Goal: Task Accomplishment & Management: Complete application form

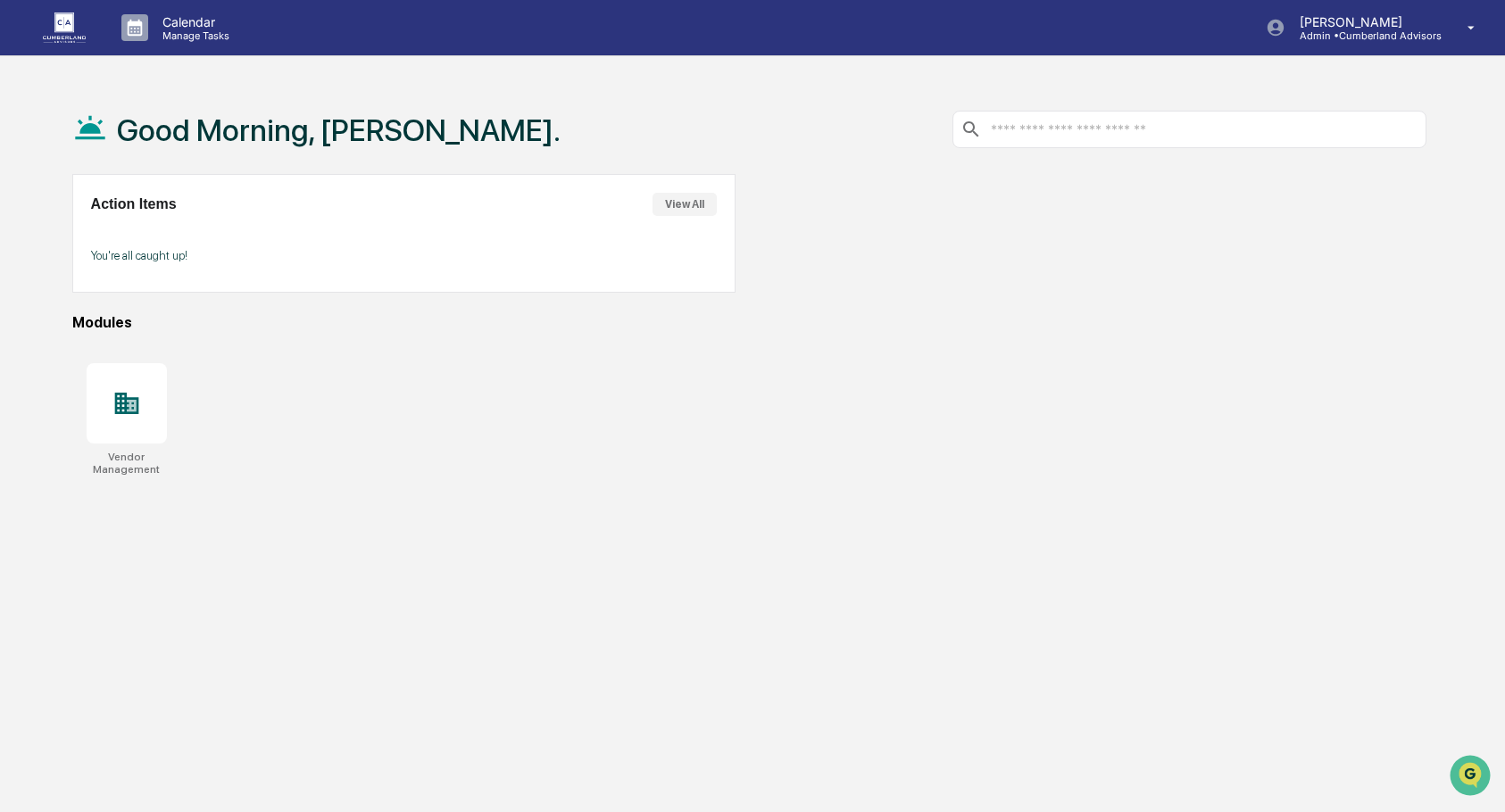
click at [758, 84] on div "Calendar Manage Tasks [PERSON_NAME] Admin • Cumberland Advisors Good Morning, […" at bounding box center [752, 448] width 1505 height 897
click at [1476, 0] on div at bounding box center [752, 0] width 1505 height 0
click at [59, 25] on img at bounding box center [65, 27] width 43 height 29
click at [1324, 23] on p "[PERSON_NAME]" at bounding box center [1363, 22] width 156 height 15
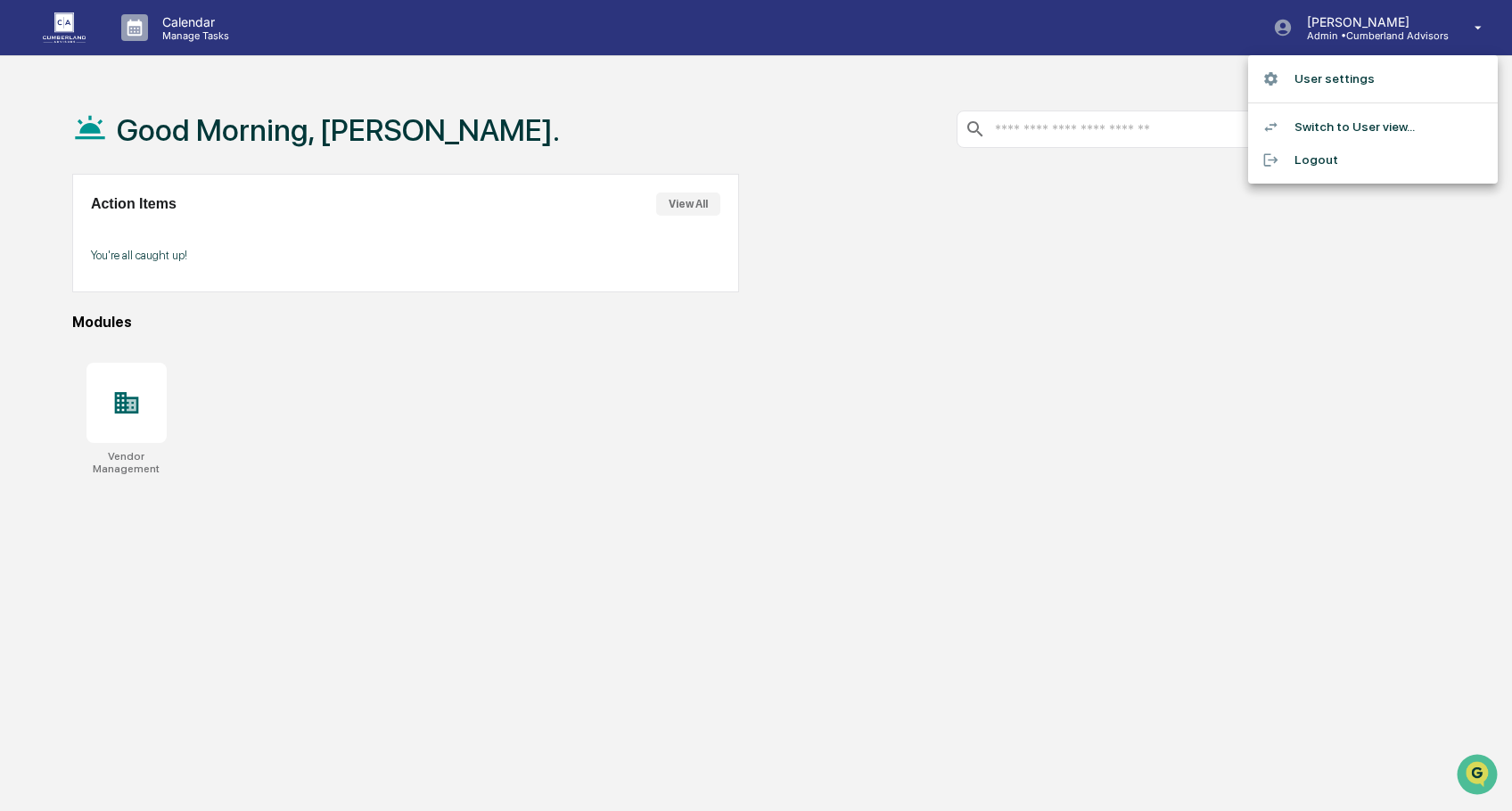
click at [1370, 126] on li "Switch to User view..." at bounding box center [1373, 127] width 250 height 33
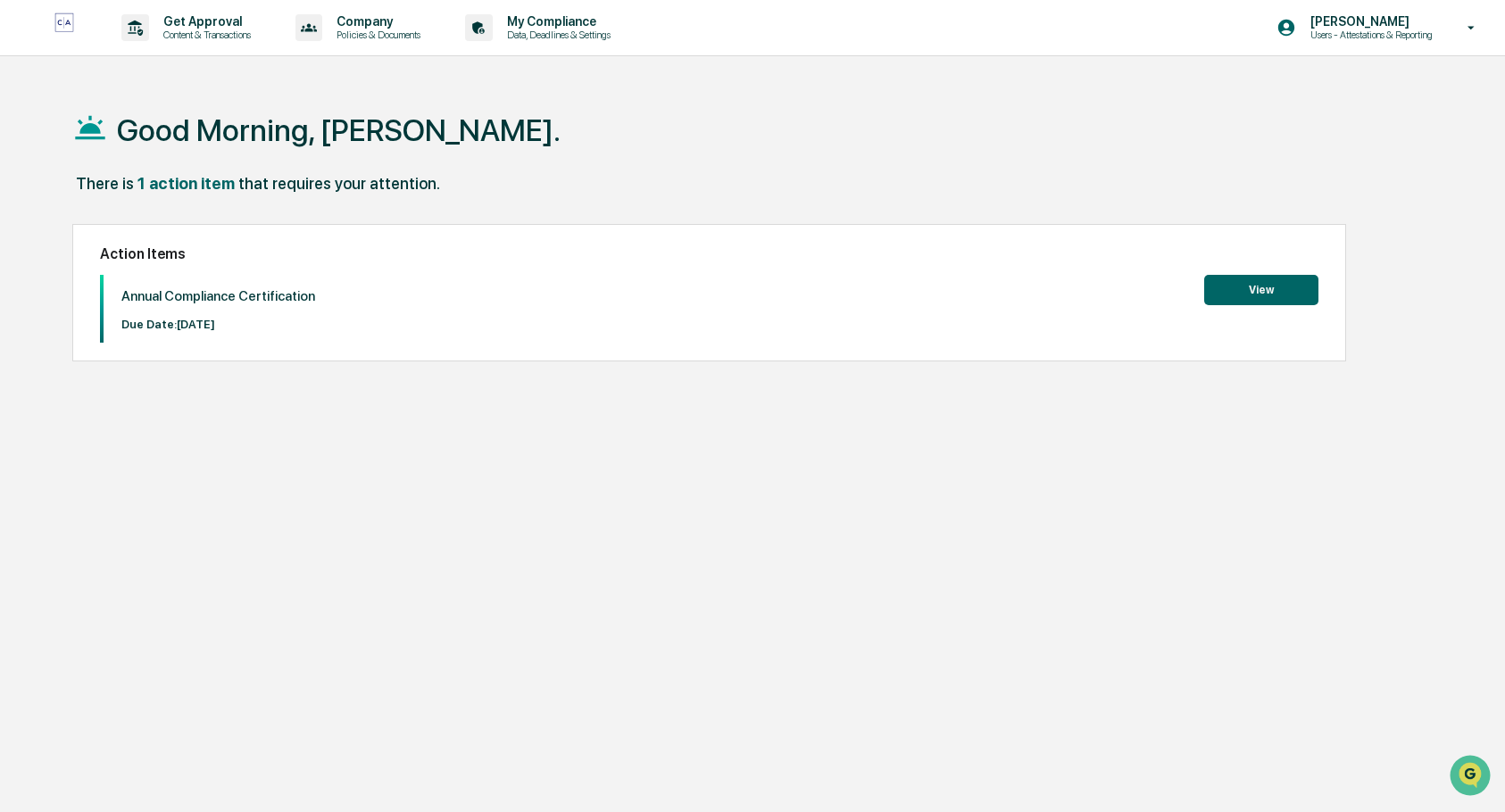
click at [1250, 292] on button "View" at bounding box center [1262, 289] width 114 height 30
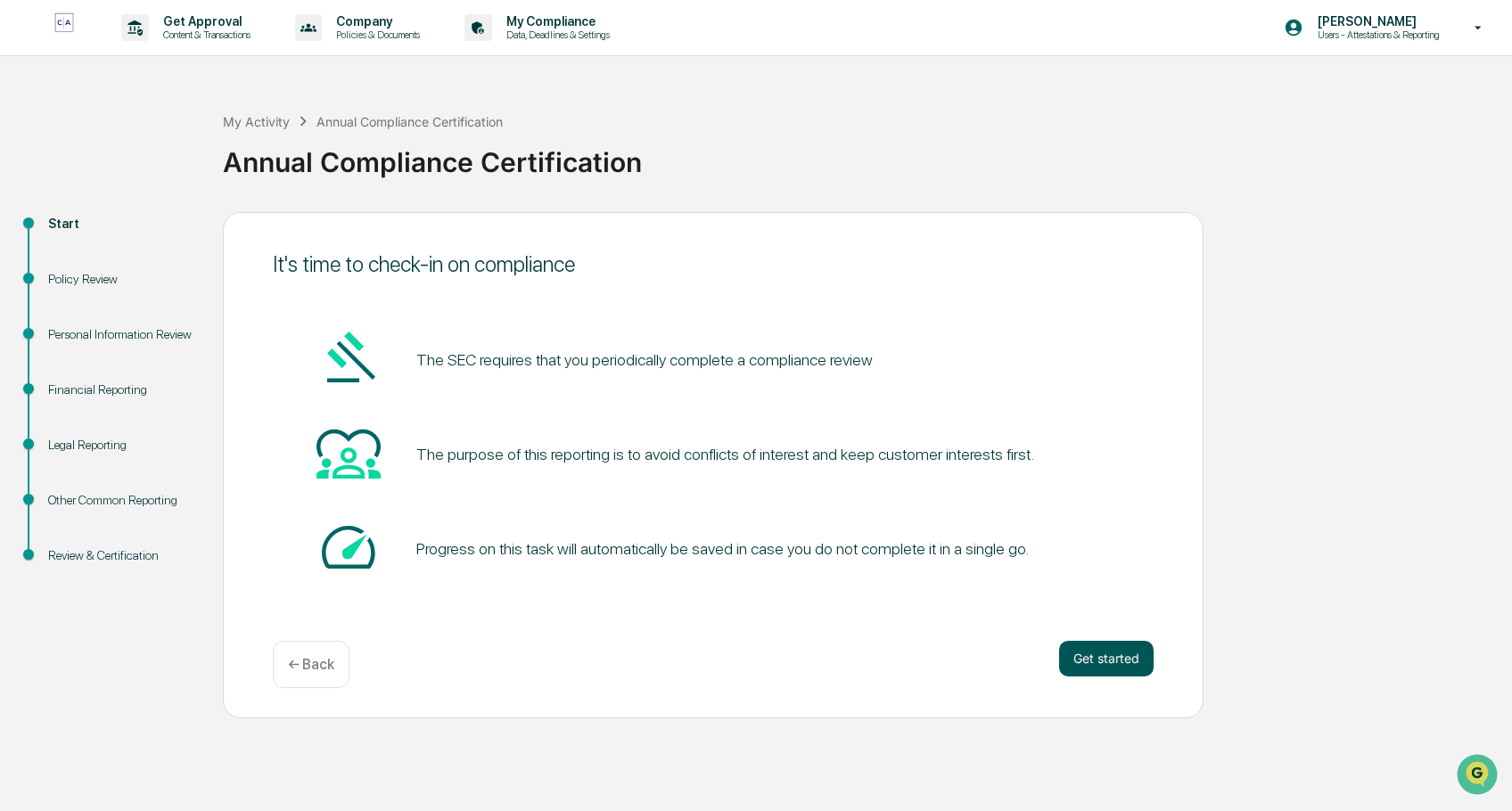
click at [1100, 657] on button "Get started" at bounding box center [1106, 658] width 94 height 35
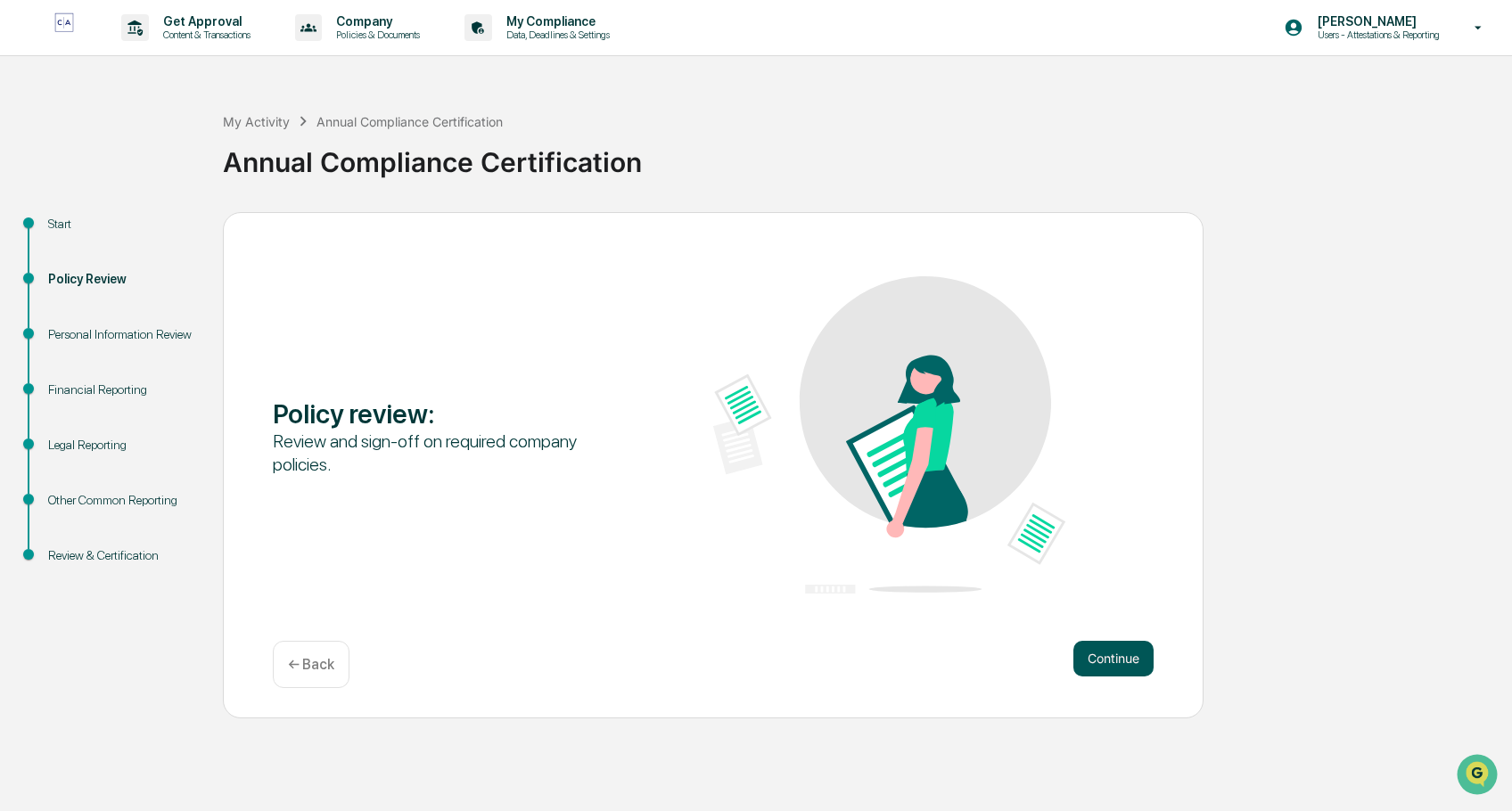
click at [1110, 649] on button "Continue" at bounding box center [1114, 658] width 80 height 35
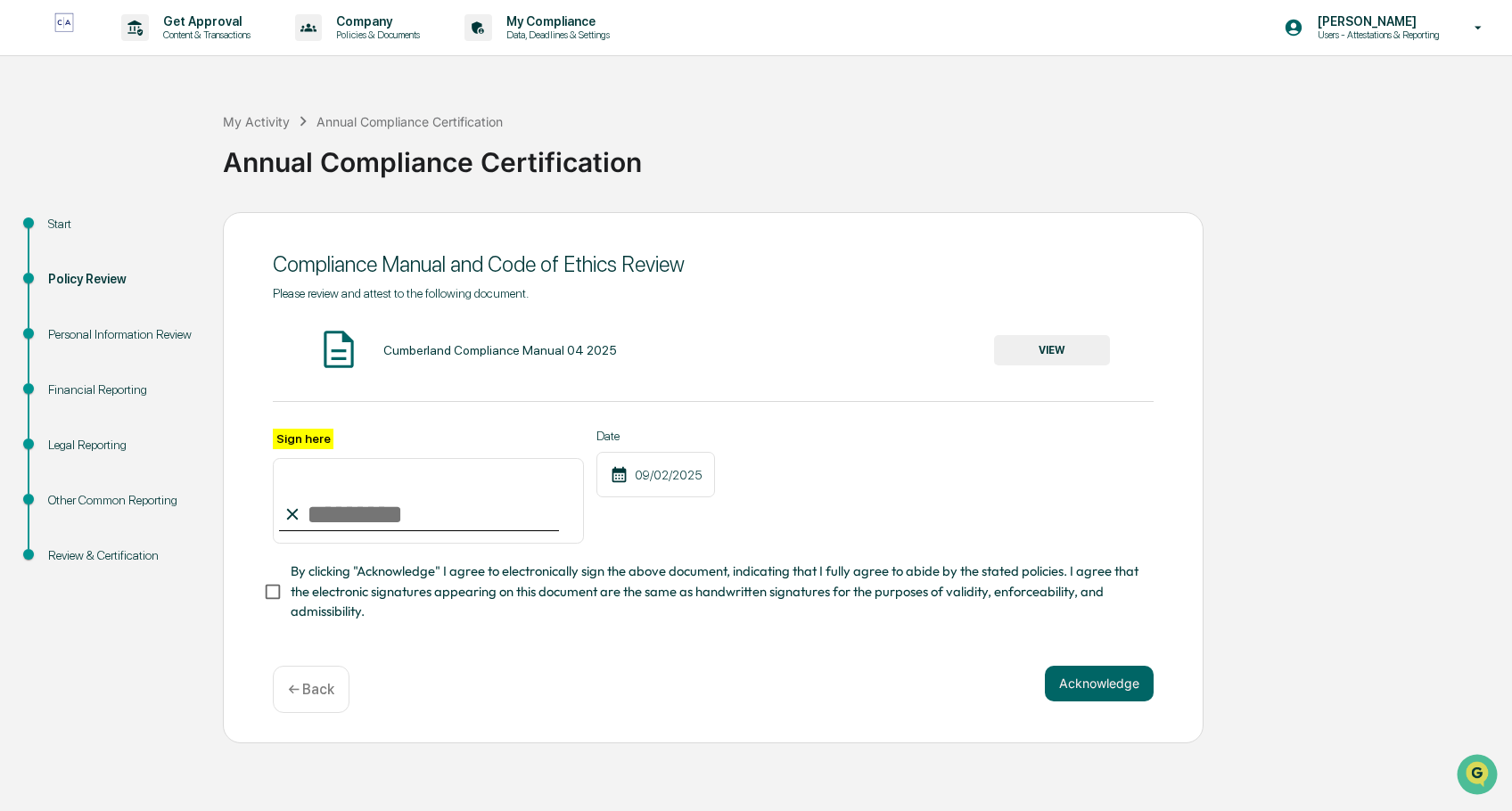
click at [333, 519] on input "Sign here" at bounding box center [428, 501] width 312 height 85
type input "**********"
click at [1107, 684] on button "Acknowledge" at bounding box center [1098, 684] width 109 height 35
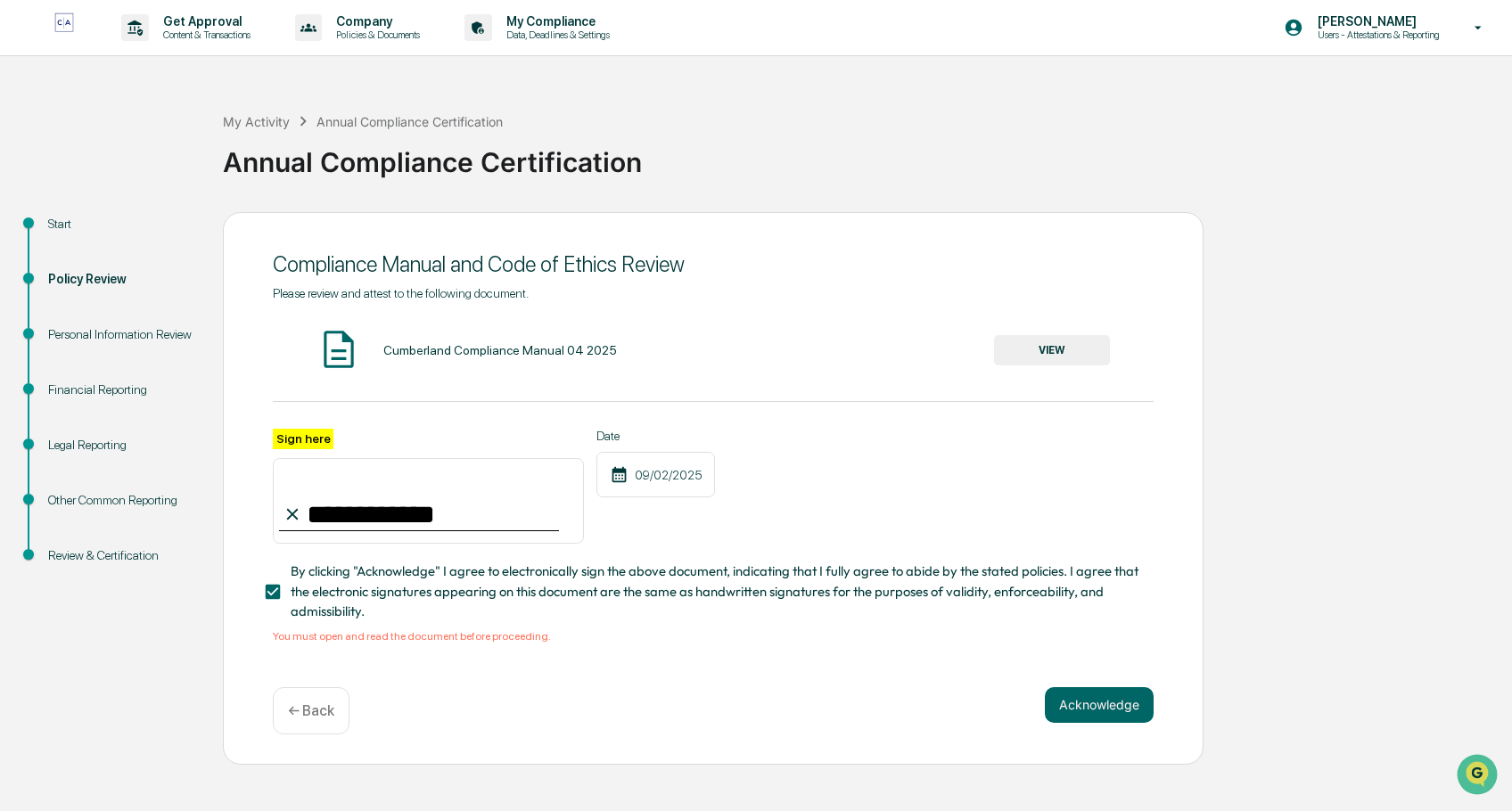
click at [1077, 344] on button "VIEW" at bounding box center [1052, 350] width 116 height 30
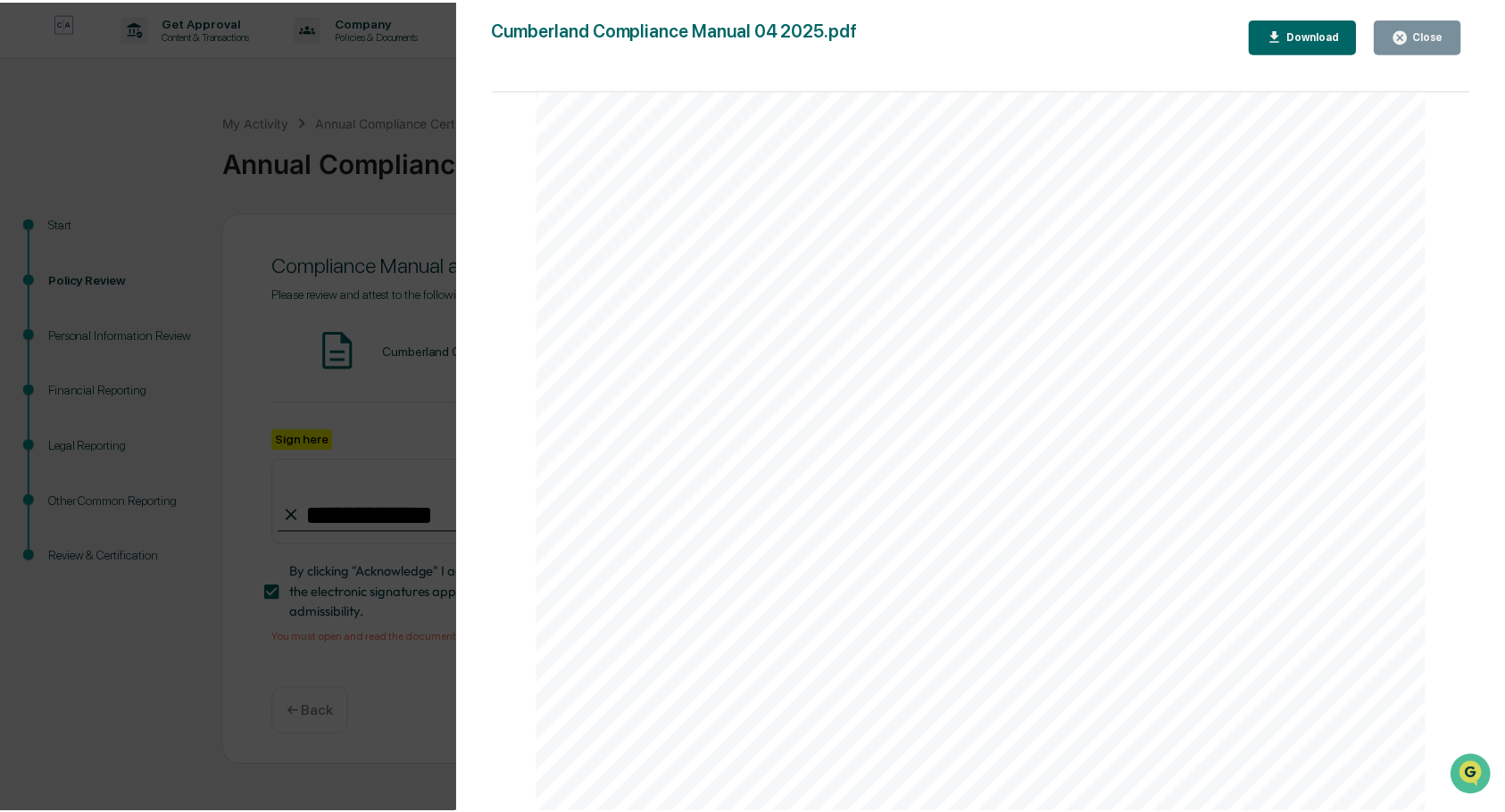
scroll to position [107511, 0]
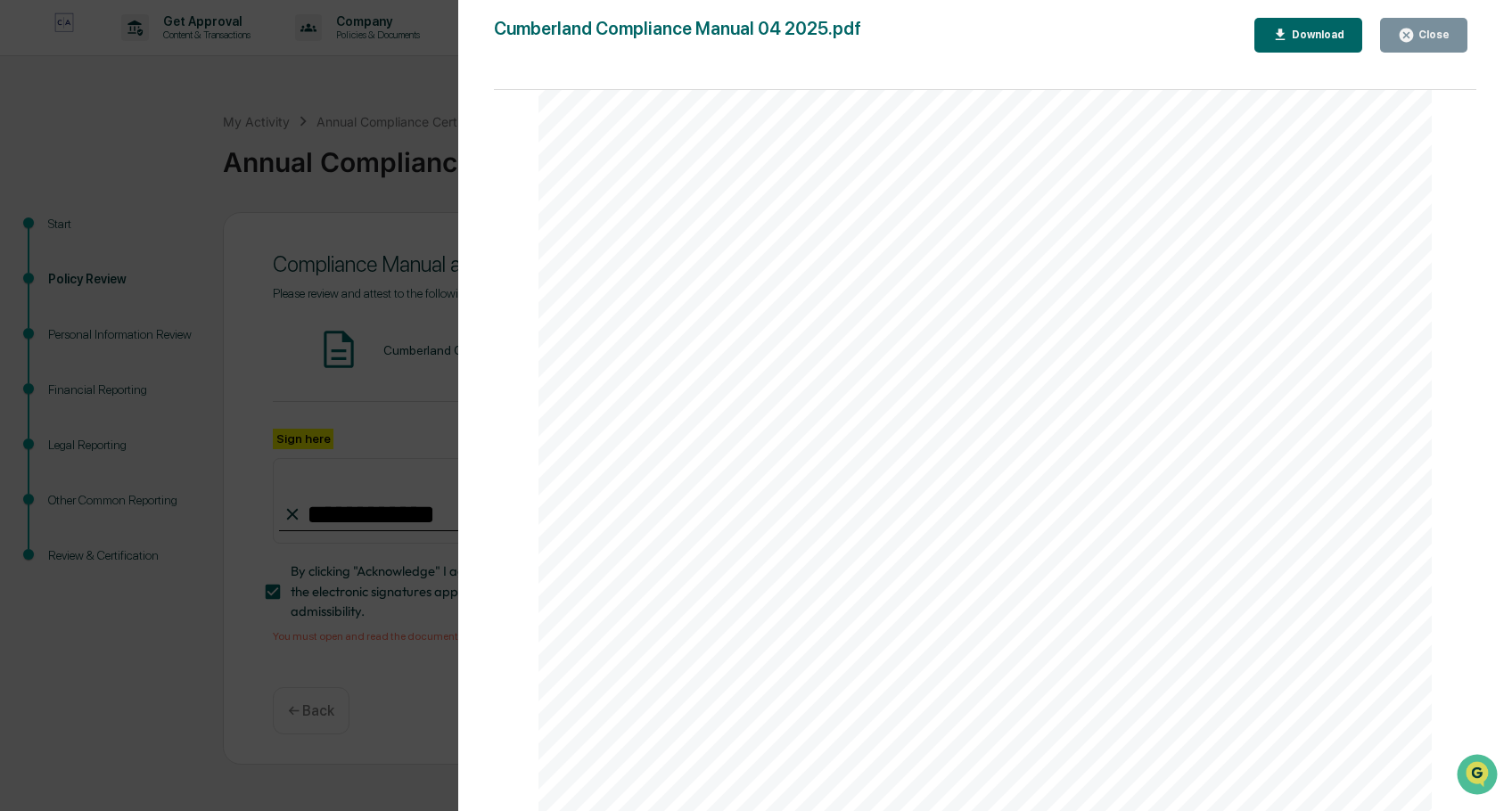
click at [1422, 34] on div "Close" at bounding box center [1432, 34] width 34 height 13
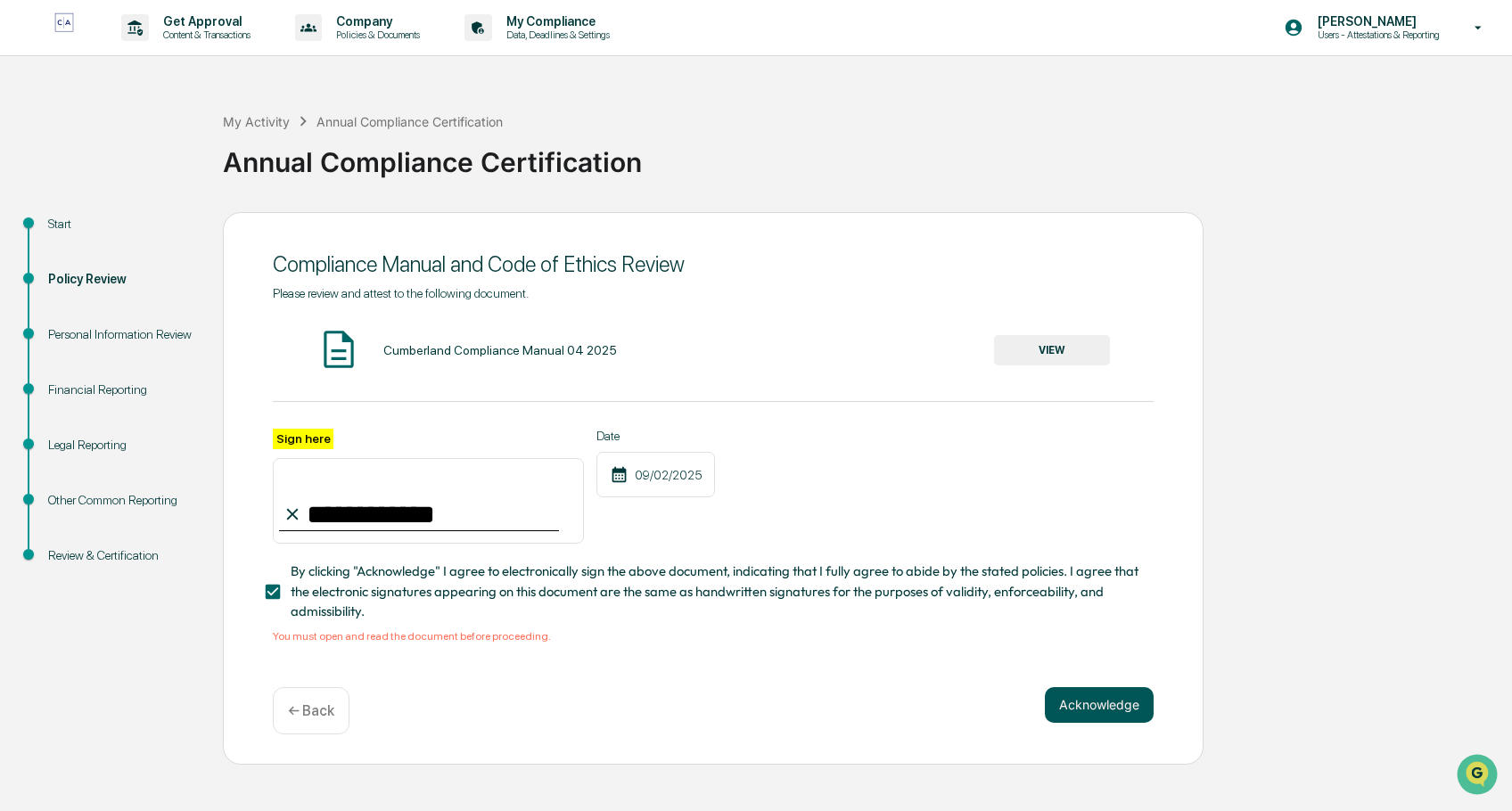
click at [1100, 709] on button "Acknowledge" at bounding box center [1098, 705] width 109 height 35
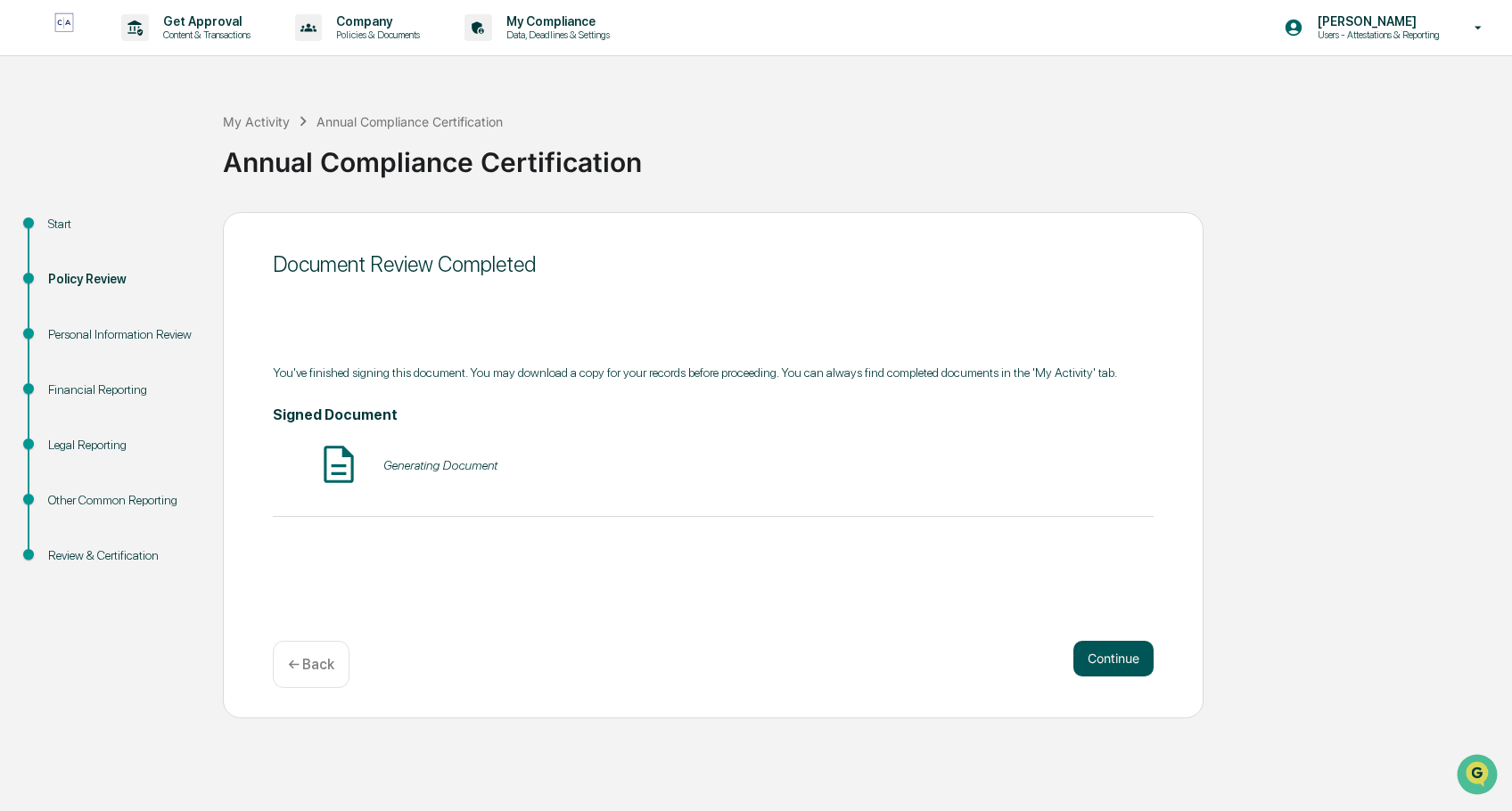
click at [1113, 663] on button "Continue" at bounding box center [1114, 658] width 80 height 35
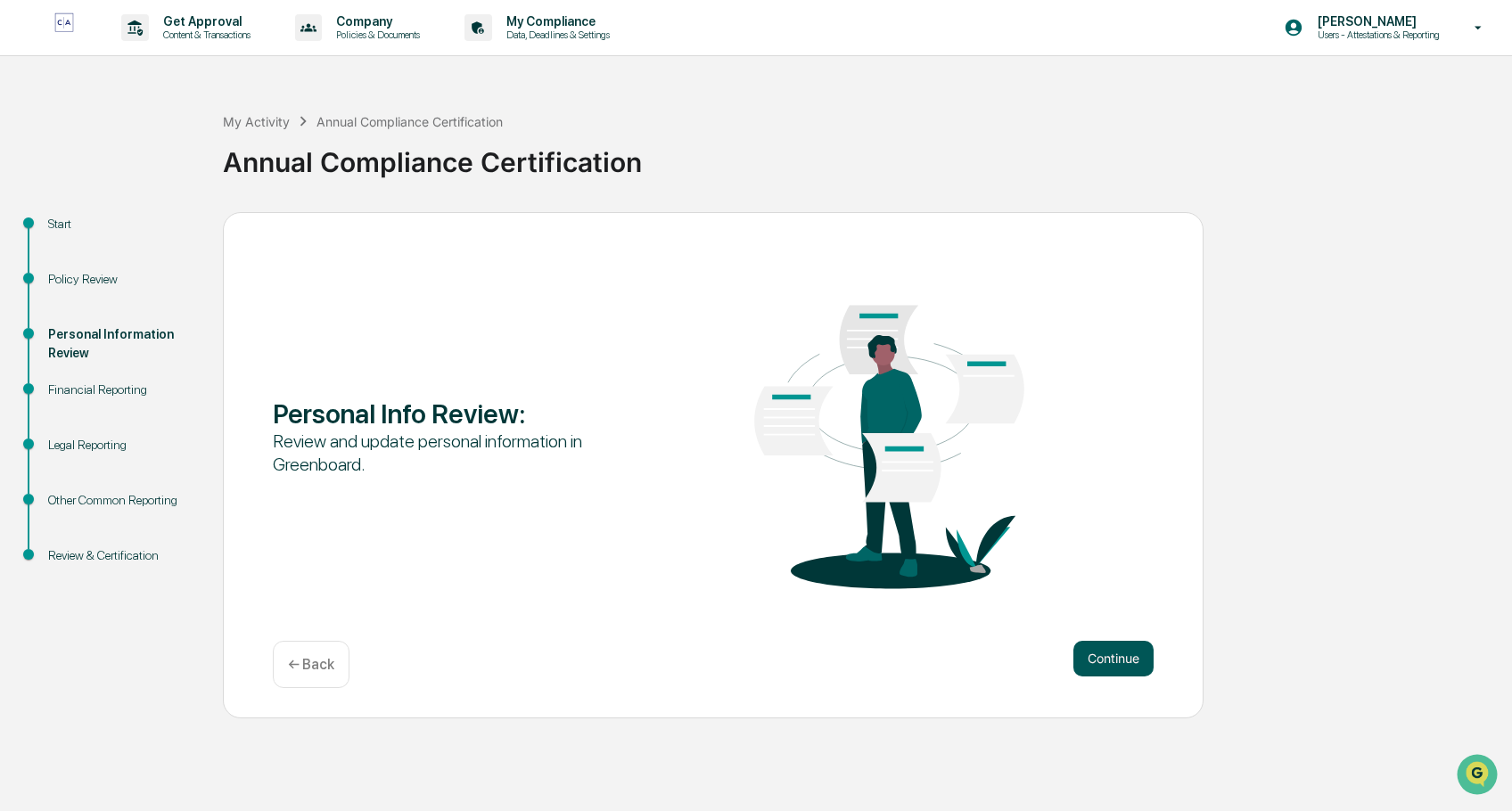
click at [1120, 668] on button "Continue" at bounding box center [1114, 658] width 80 height 35
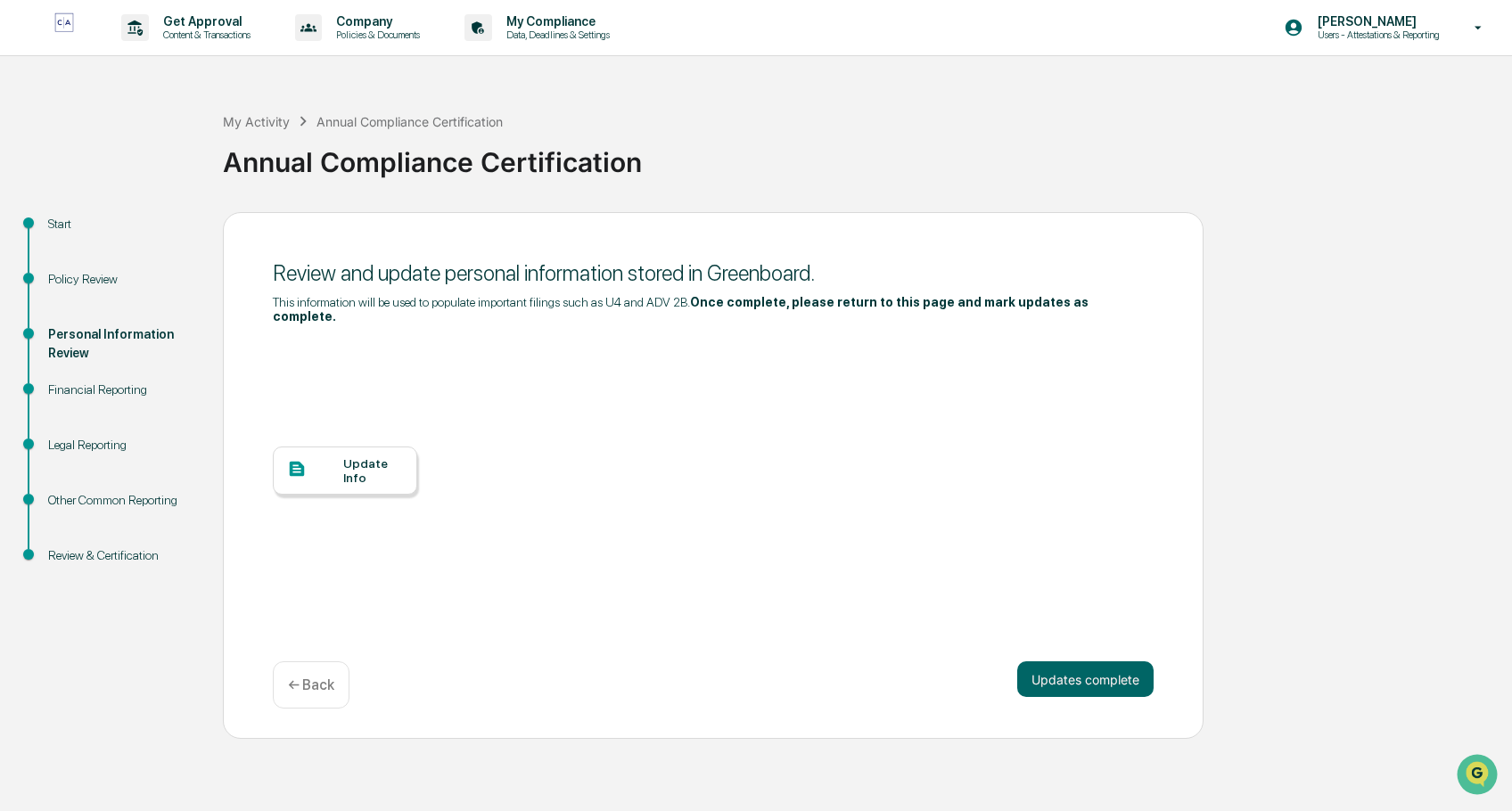
click at [334, 464] on div at bounding box center [315, 470] width 56 height 23
click at [1102, 679] on button "Updates complete" at bounding box center [1085, 679] width 136 height 35
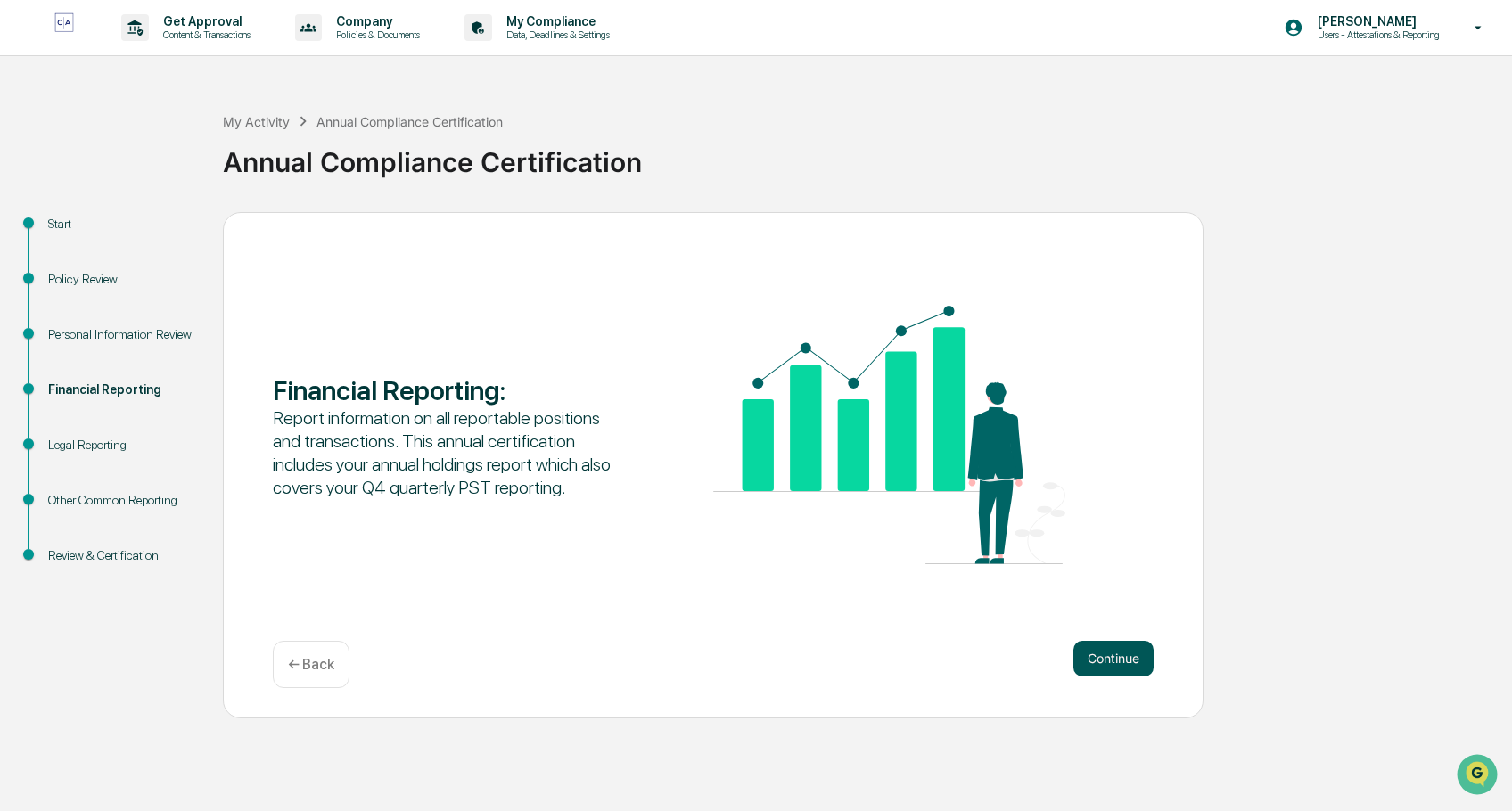
click at [1122, 651] on button "Continue" at bounding box center [1114, 658] width 80 height 35
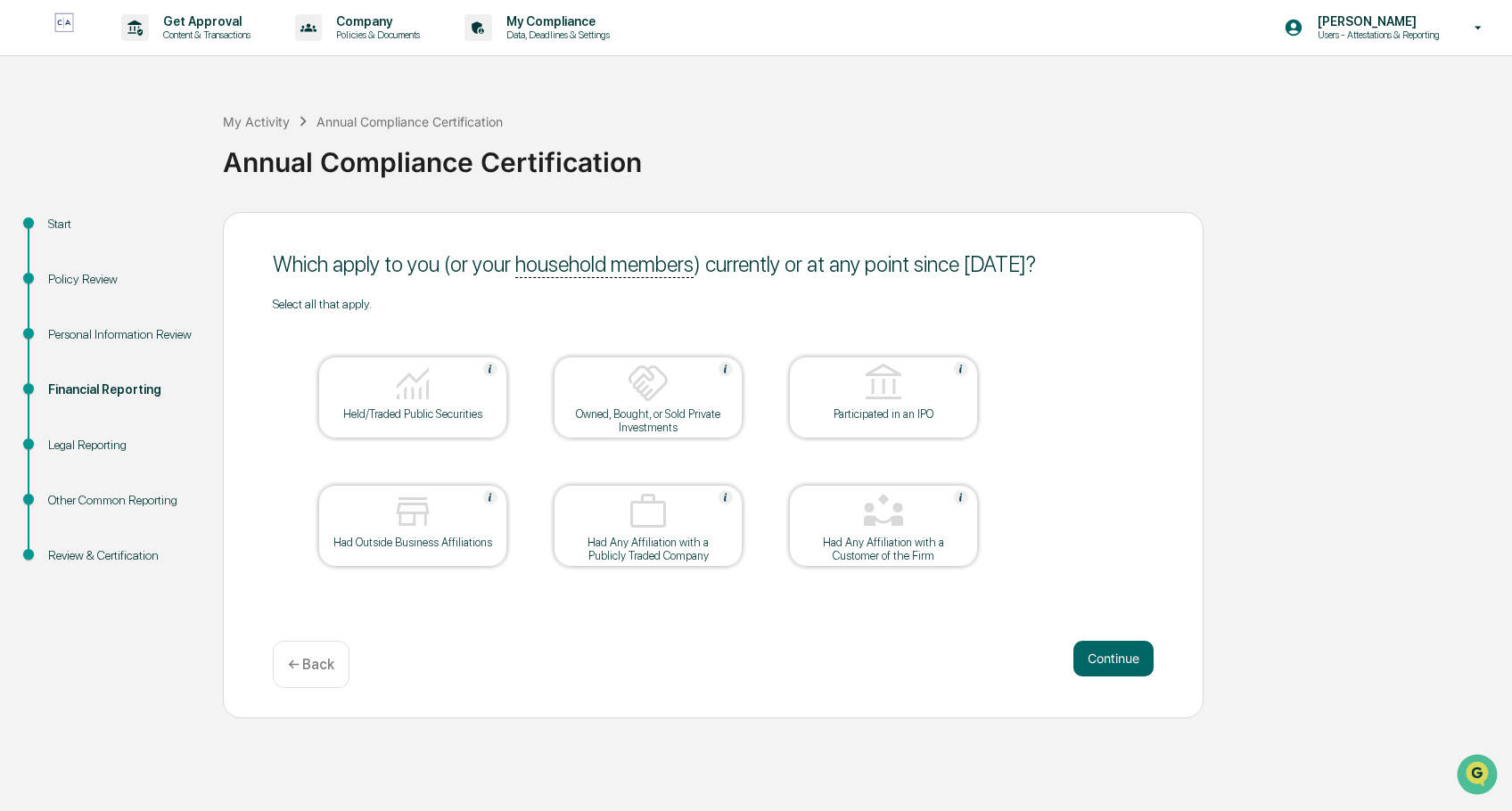
click at [468, 401] on div at bounding box center [413, 384] width 178 height 45
click at [703, 409] on div "Owned, Bought, or Sold Private Investments" at bounding box center [649, 420] width 161 height 26
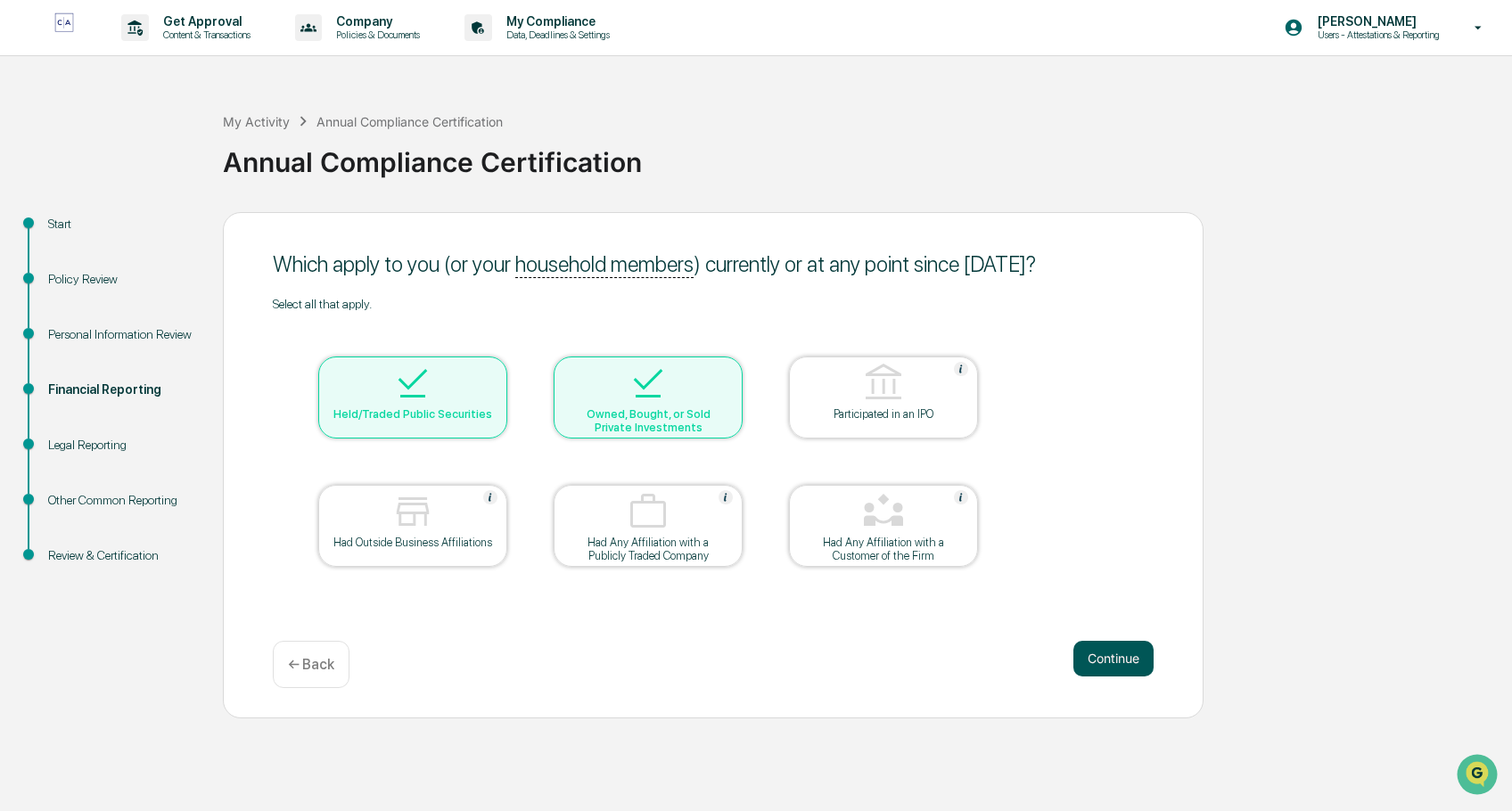
click at [1108, 655] on button "Continue" at bounding box center [1114, 658] width 80 height 35
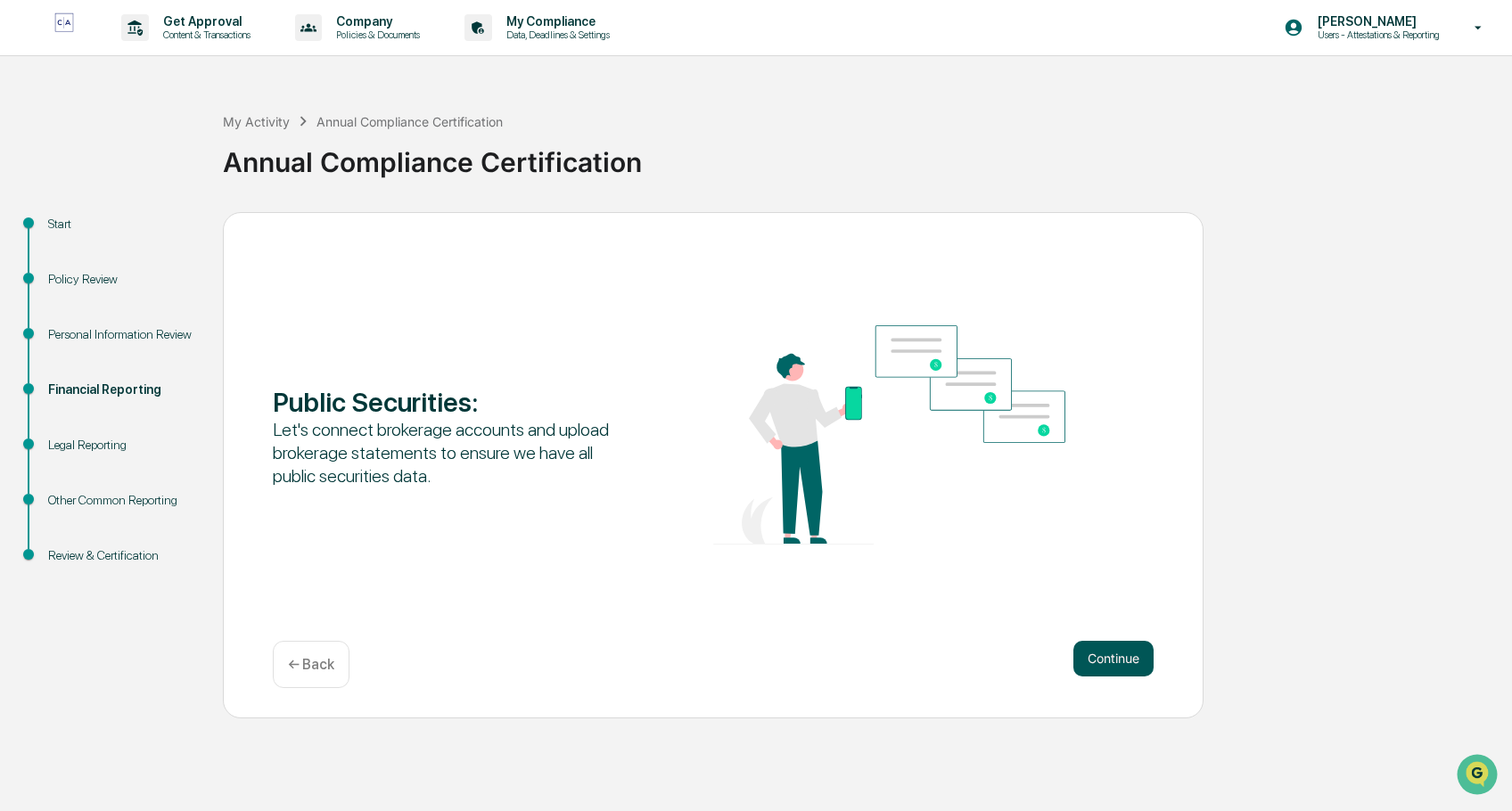
click at [1104, 662] on button "Continue" at bounding box center [1114, 658] width 80 height 35
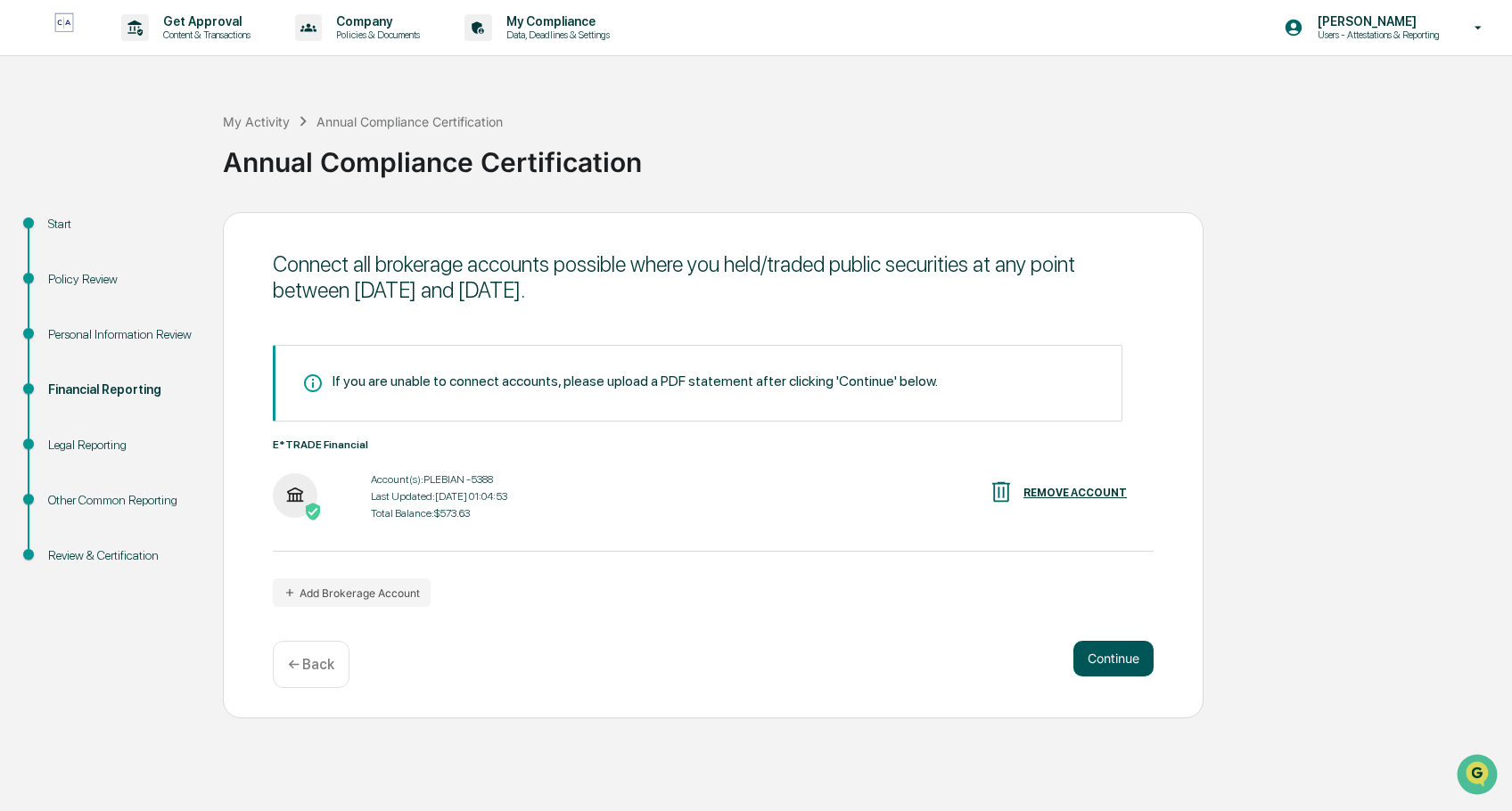
click at [1107, 659] on button "Continue" at bounding box center [1114, 658] width 80 height 35
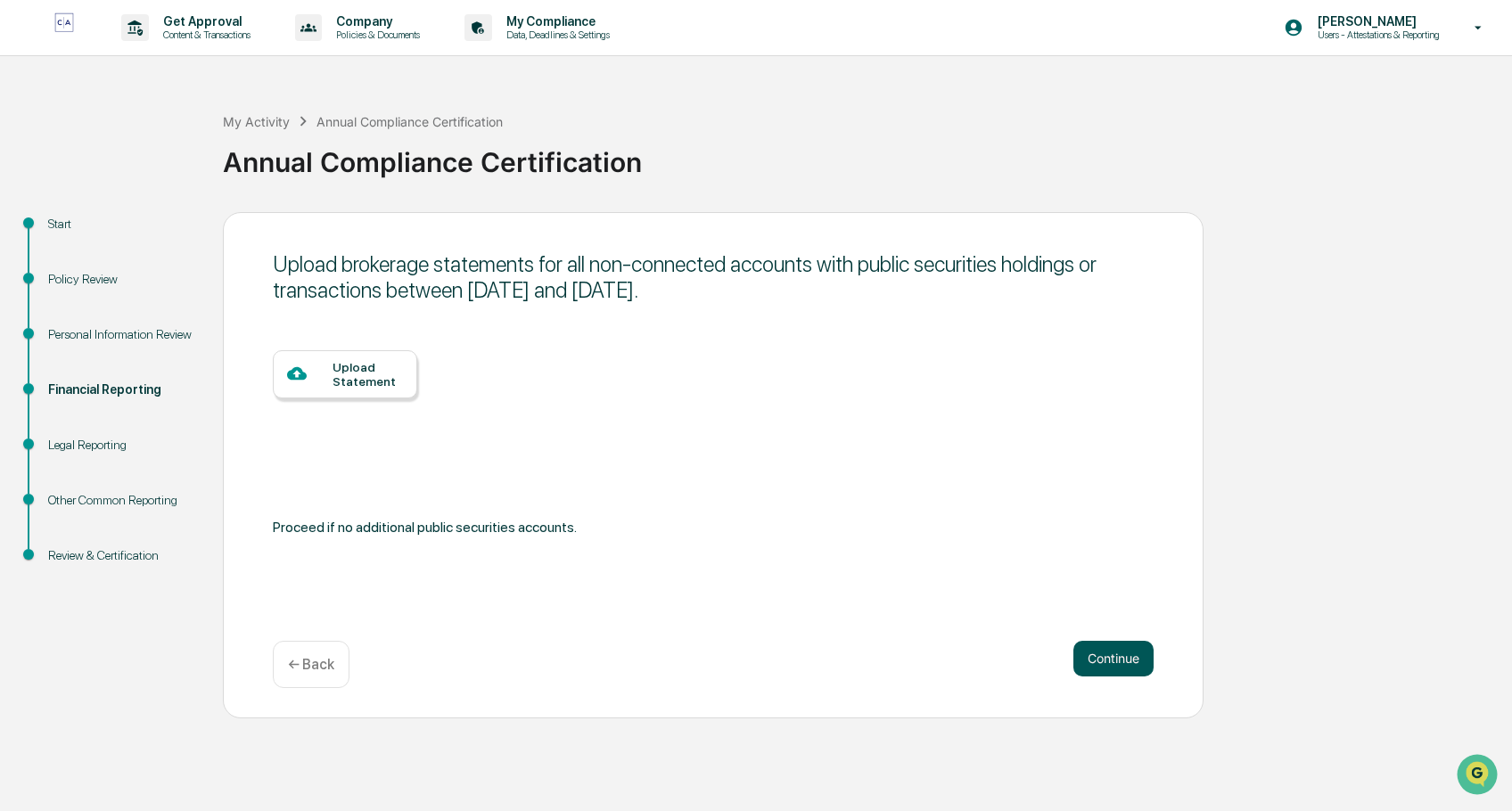
click at [1125, 665] on button "Continue" at bounding box center [1114, 658] width 80 height 35
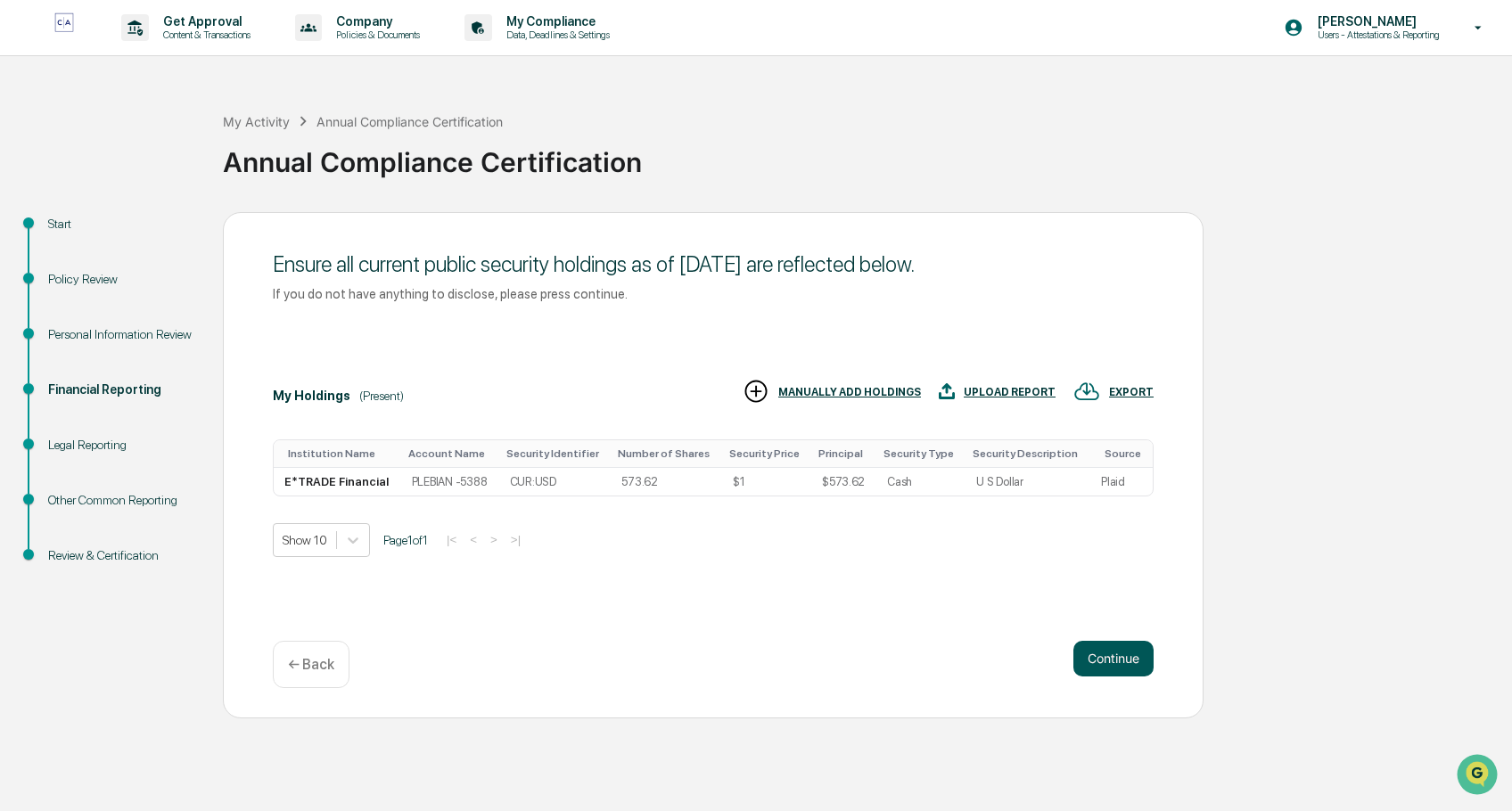
click at [1114, 659] on button "Continue" at bounding box center [1114, 658] width 80 height 35
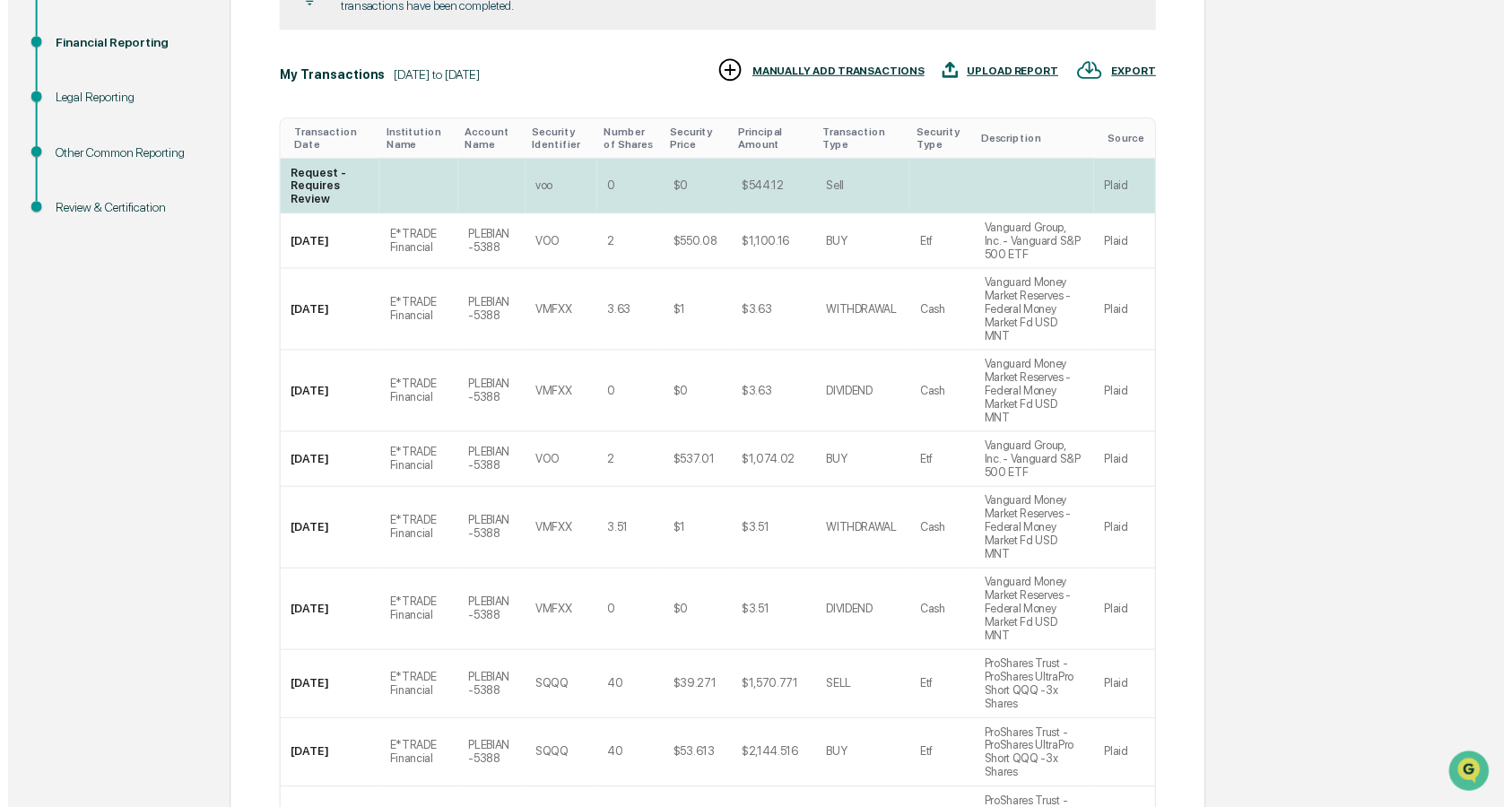
scroll to position [448, 0]
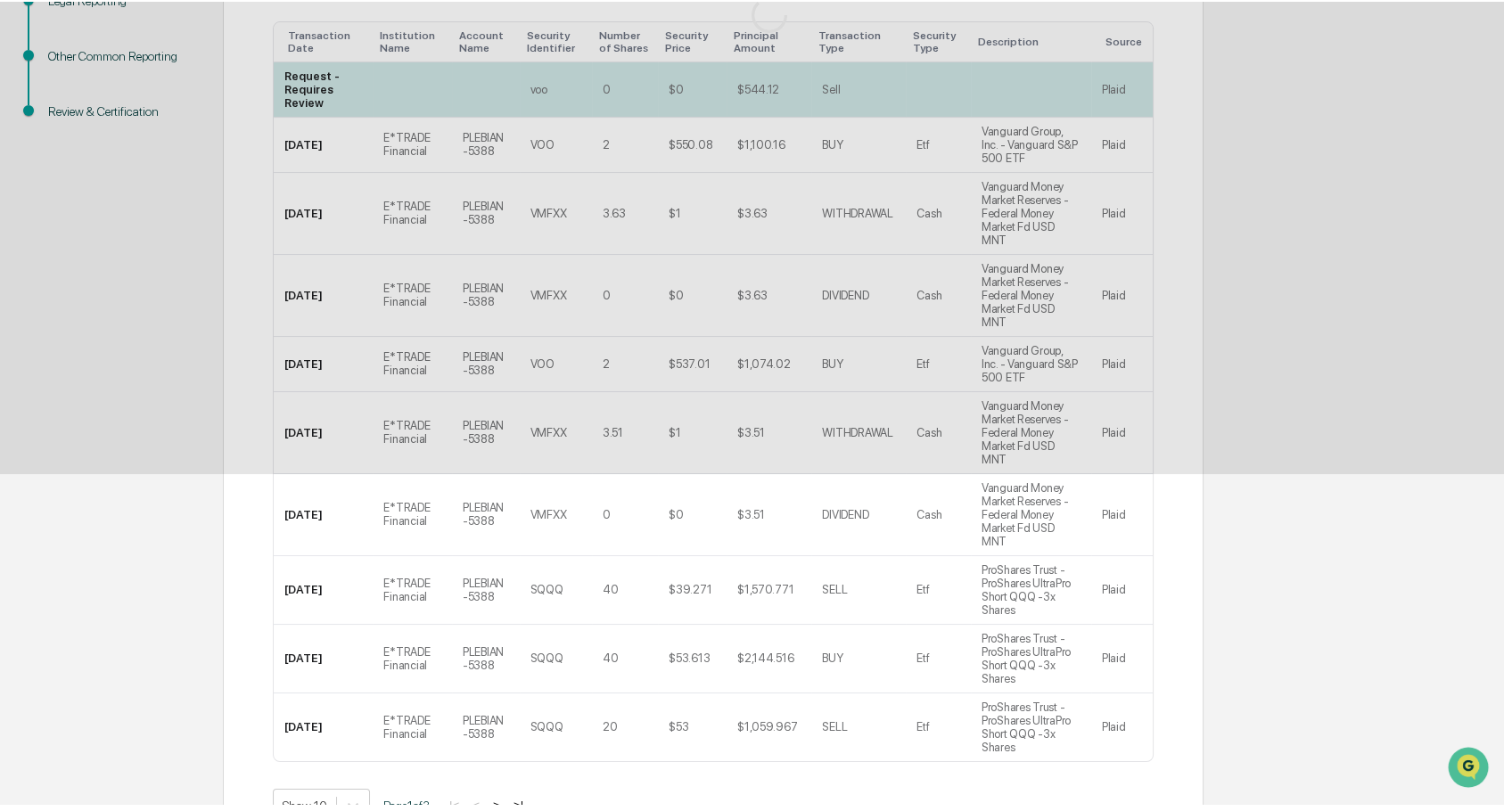
scroll to position [0, 0]
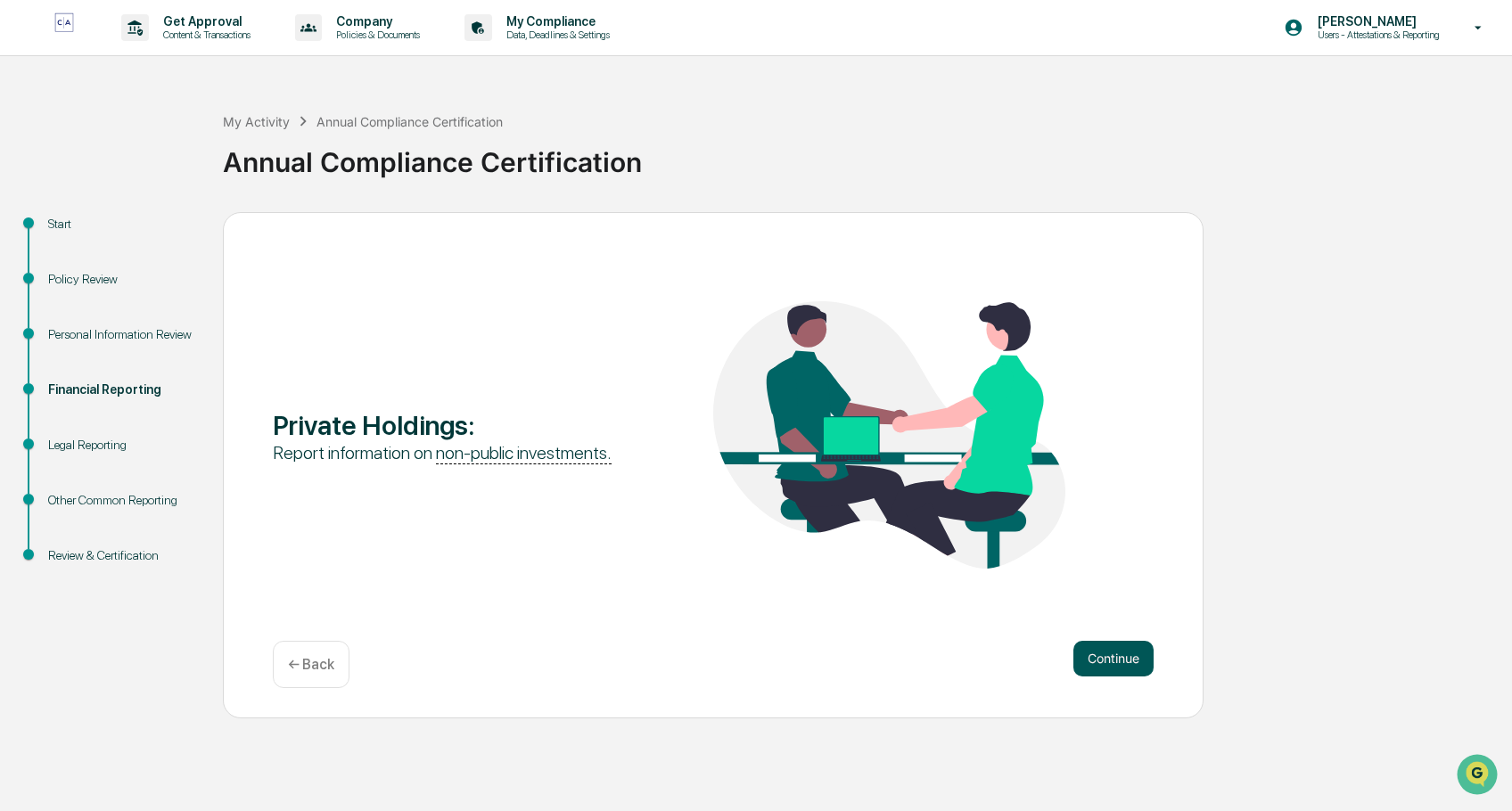
click at [1107, 658] on button "Continue" at bounding box center [1114, 658] width 80 height 35
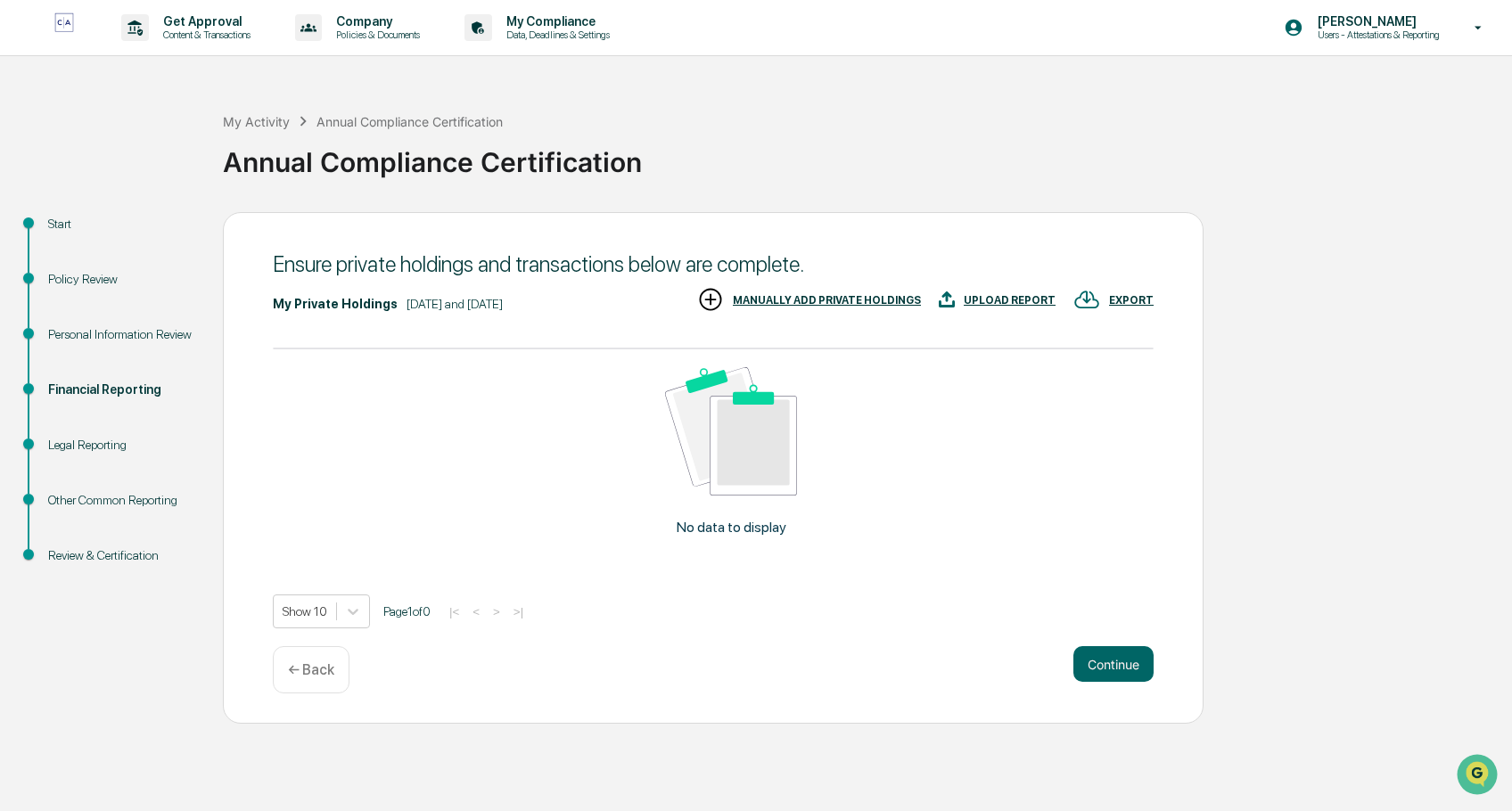
click at [1099, 639] on div "Ensure private holdings and transactions below are complete. My Private Holding…" at bounding box center [712, 468] width 981 height 511
click at [1111, 658] on button "Continue" at bounding box center [1114, 664] width 80 height 35
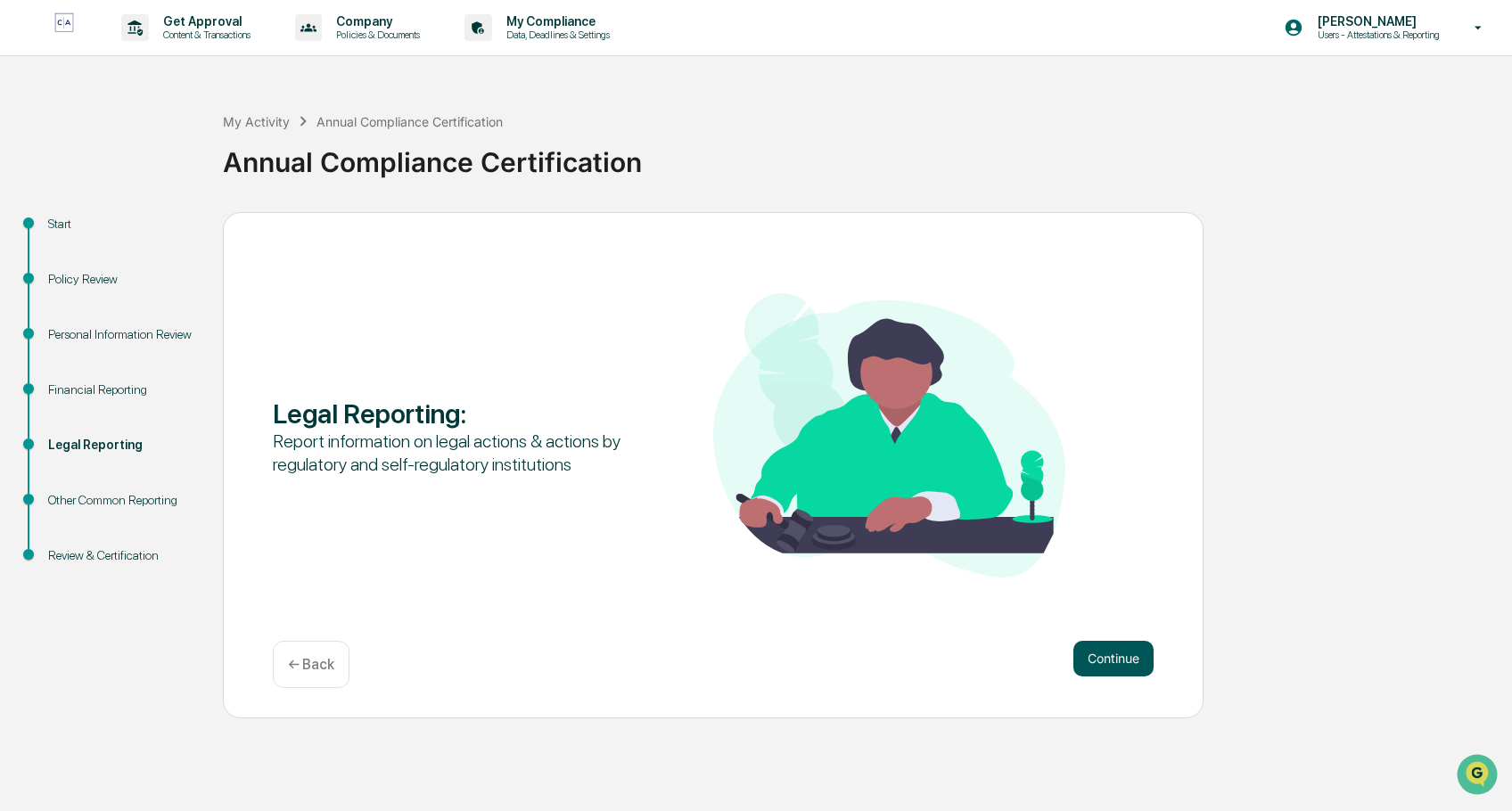
click at [1114, 654] on button "Continue" at bounding box center [1114, 658] width 80 height 35
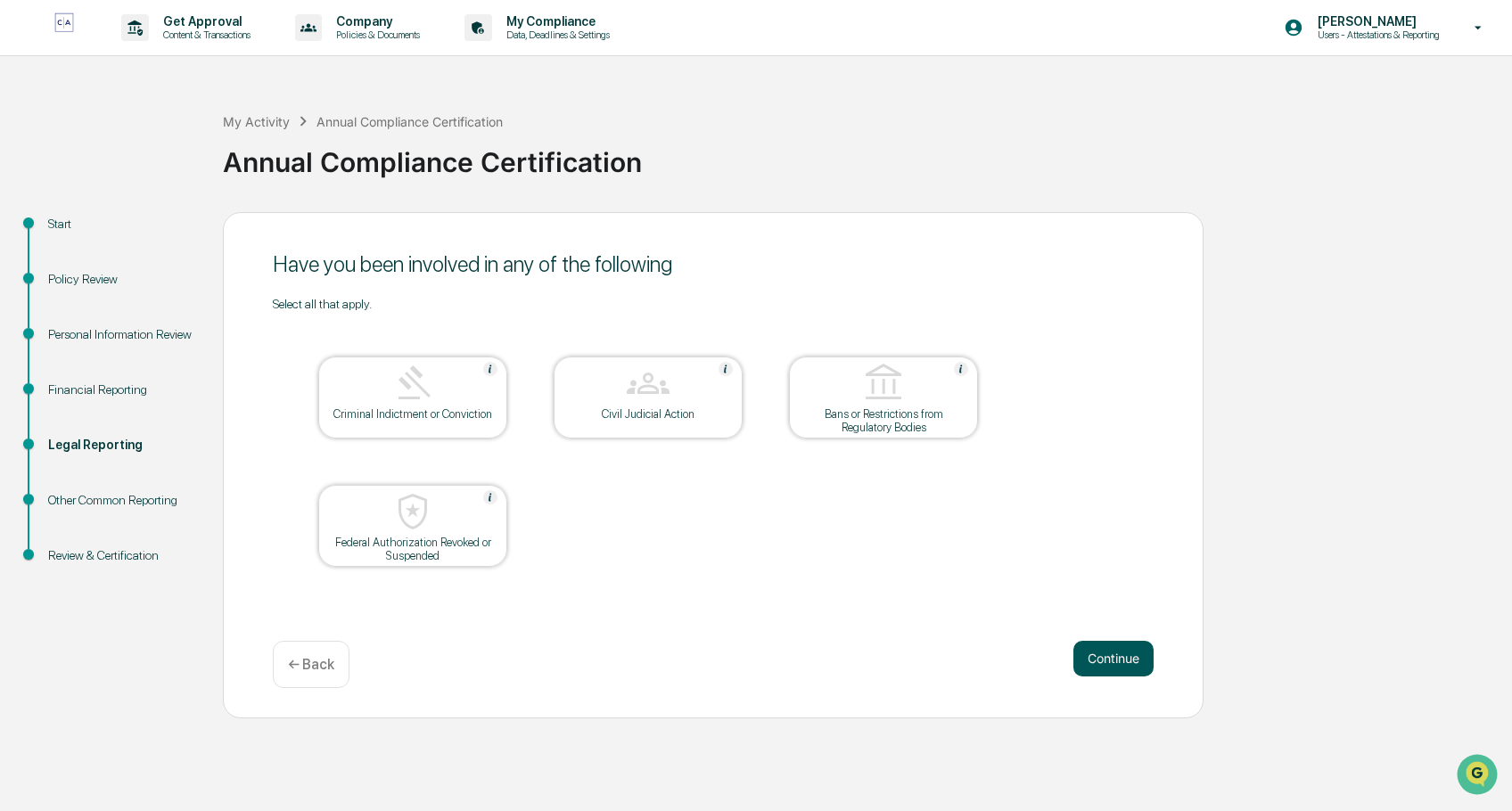
click at [1130, 666] on button "Continue" at bounding box center [1114, 658] width 80 height 35
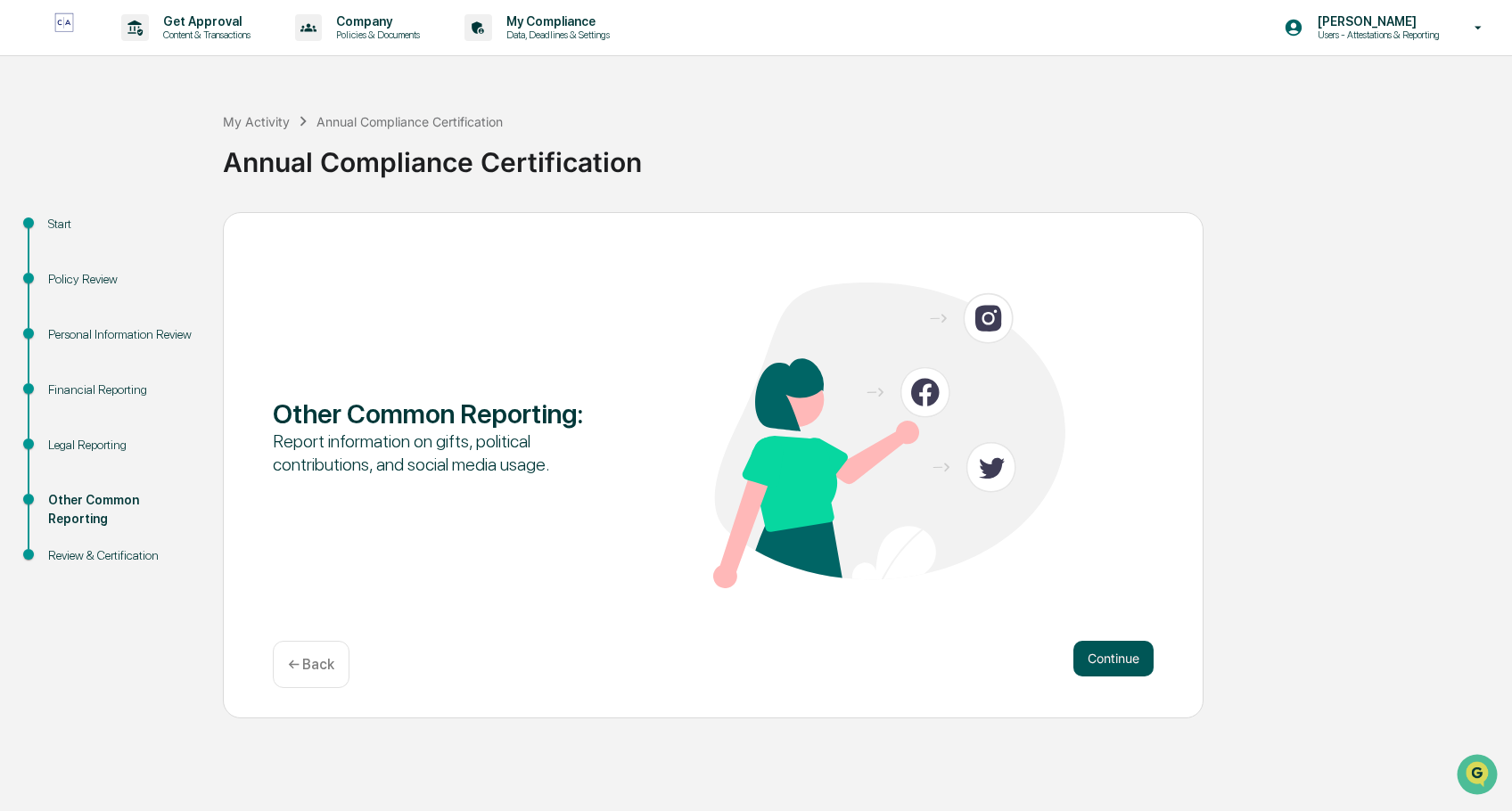
click at [1120, 663] on button "Continue" at bounding box center [1114, 658] width 80 height 35
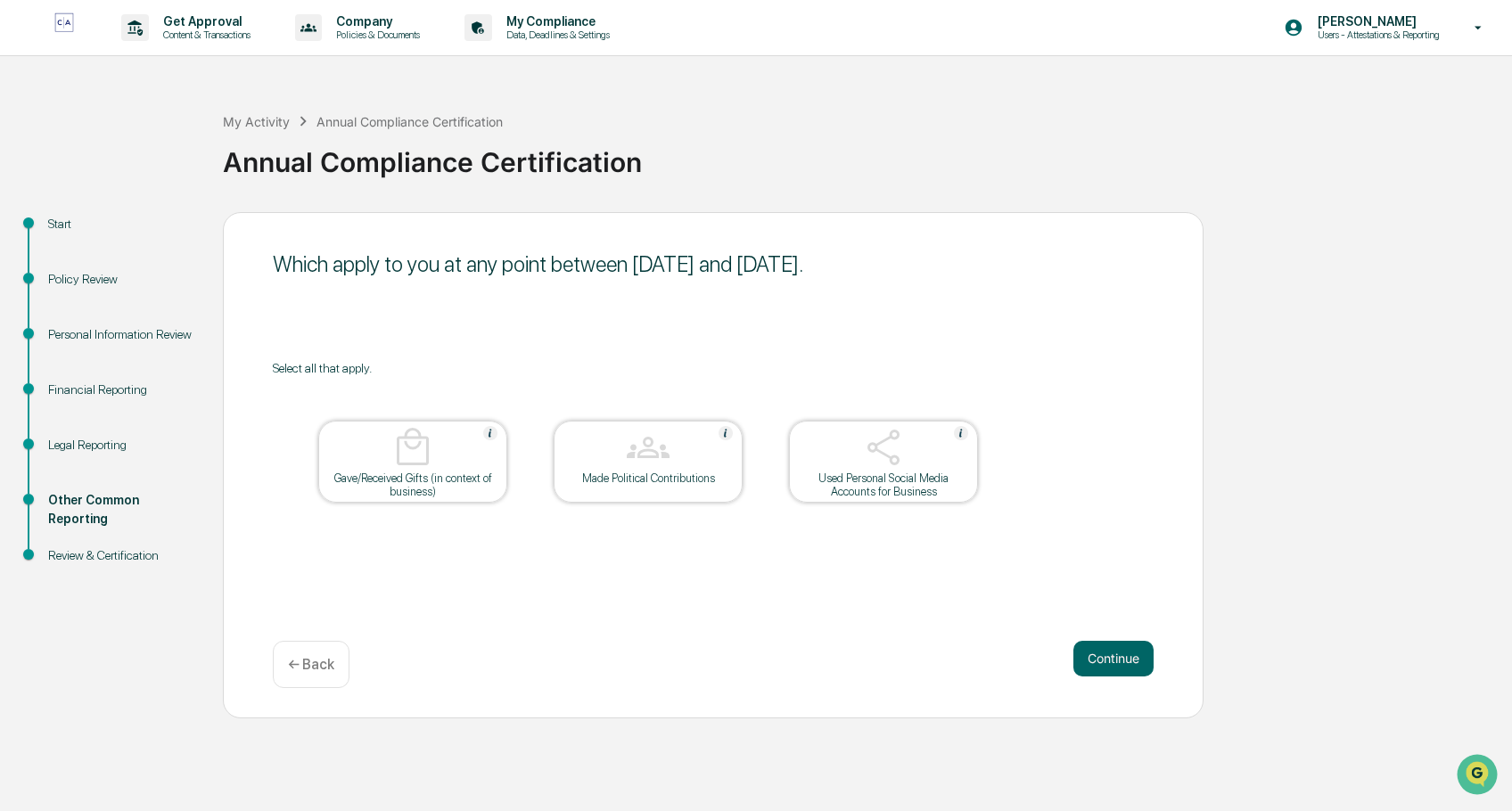
click at [1119, 663] on button "Continue" at bounding box center [1114, 658] width 80 height 35
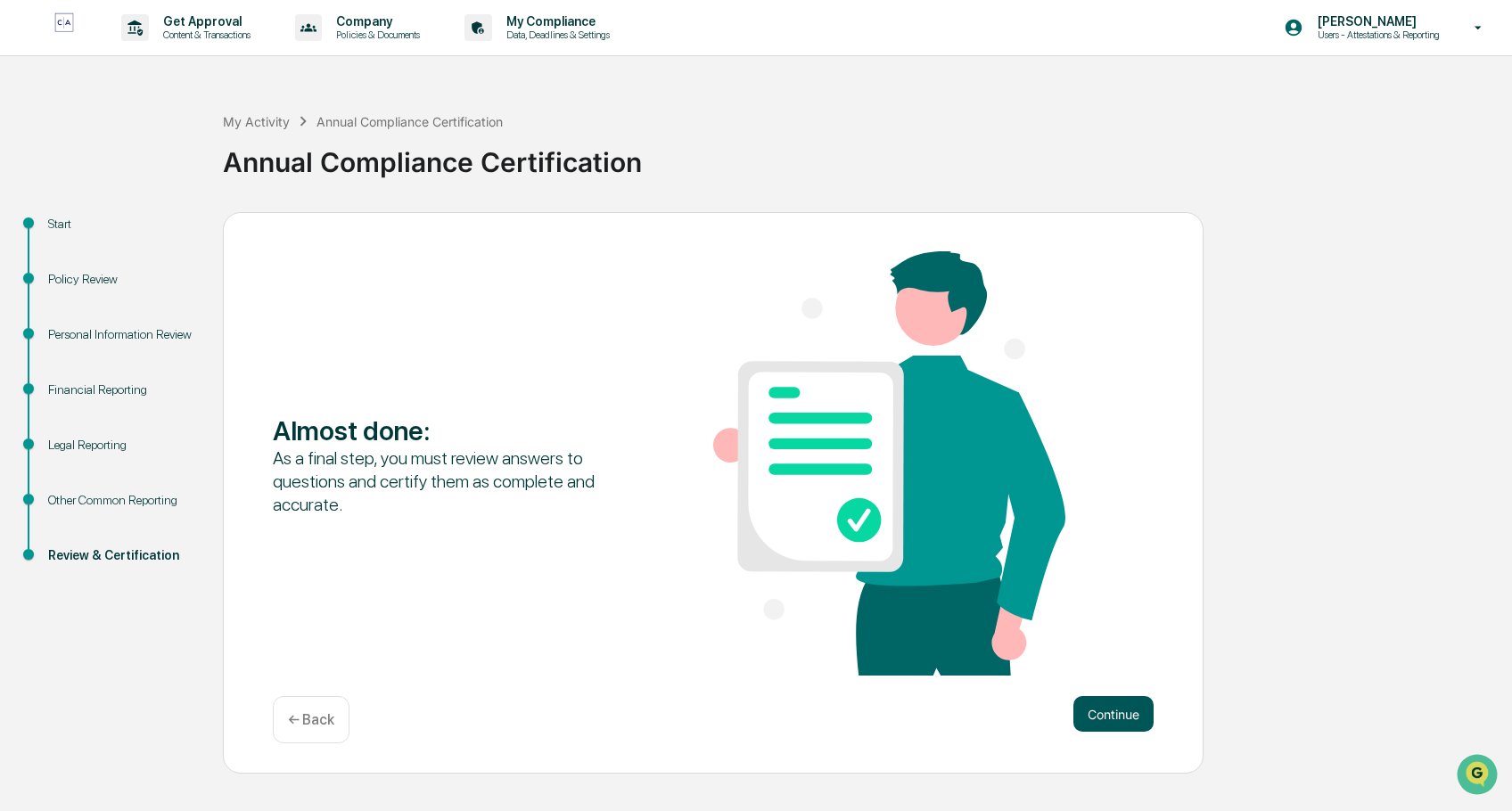
click at [1118, 720] on button "Continue" at bounding box center [1114, 714] width 80 height 35
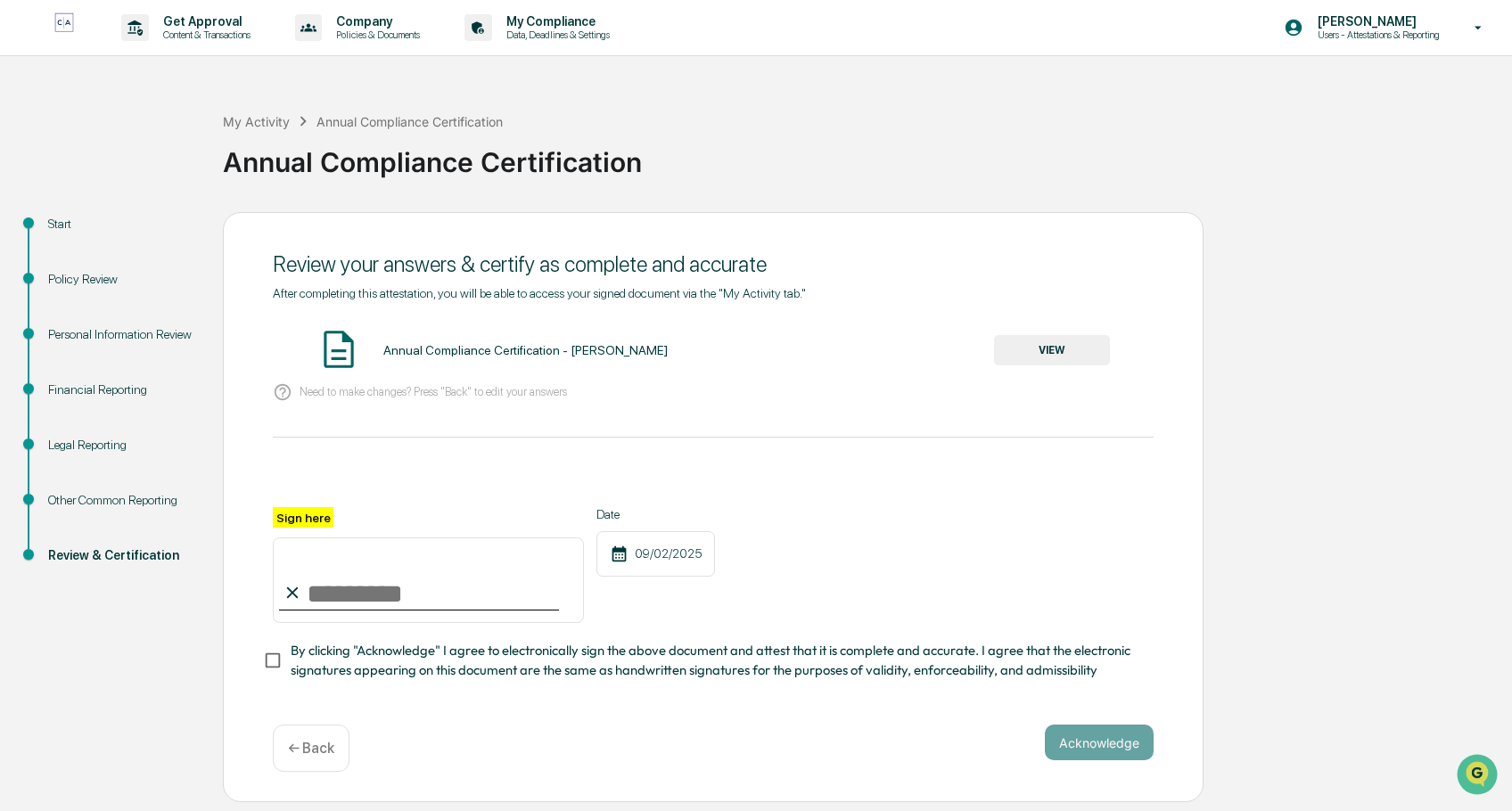
click at [483, 607] on input "Sign here" at bounding box center [428, 580] width 312 height 85
type input "**********"
click at [1085, 352] on button "VIEW" at bounding box center [1052, 350] width 116 height 30
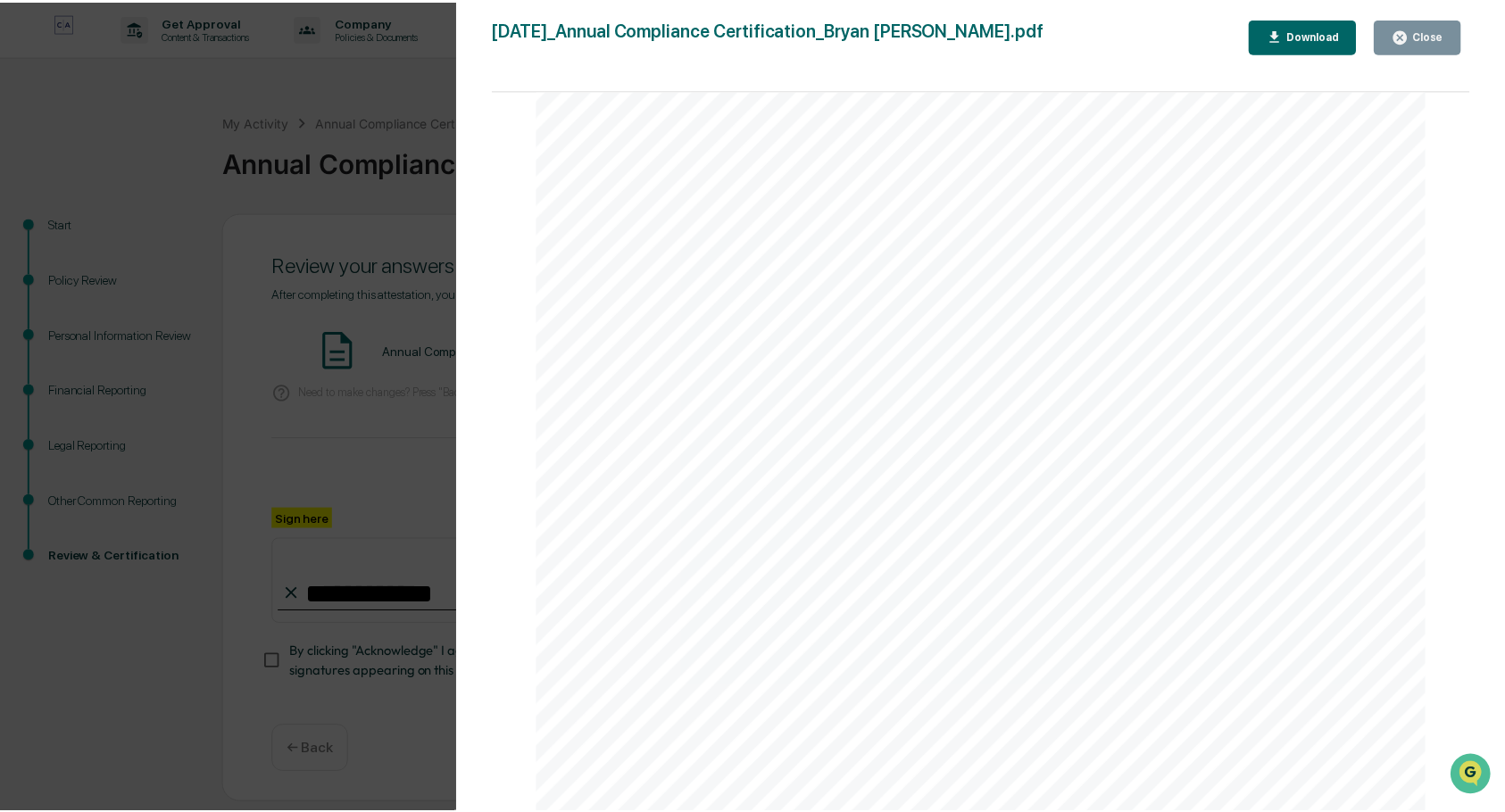
scroll to position [7200, 0]
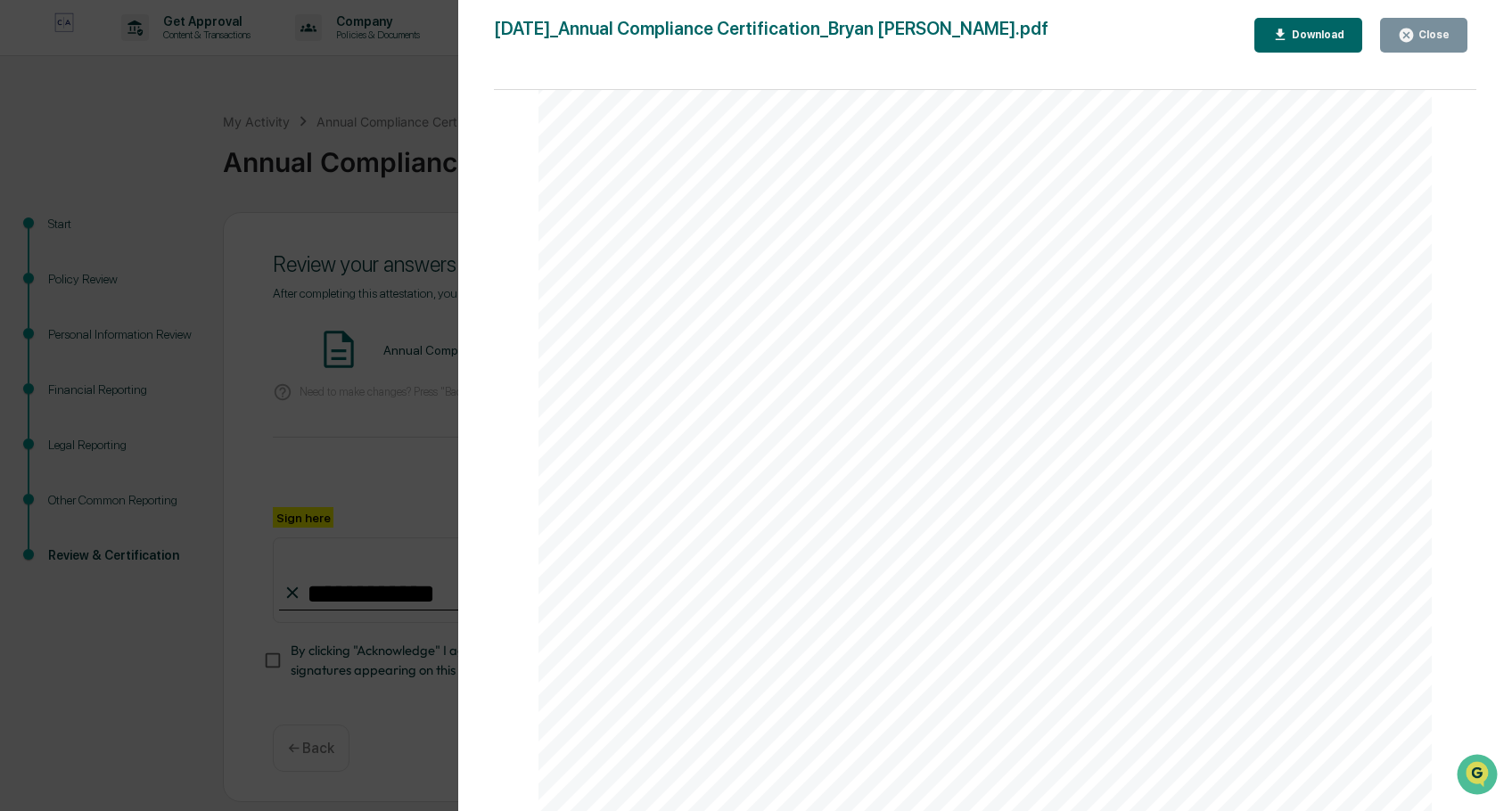
click at [1430, 35] on div "Close" at bounding box center [1432, 34] width 34 height 13
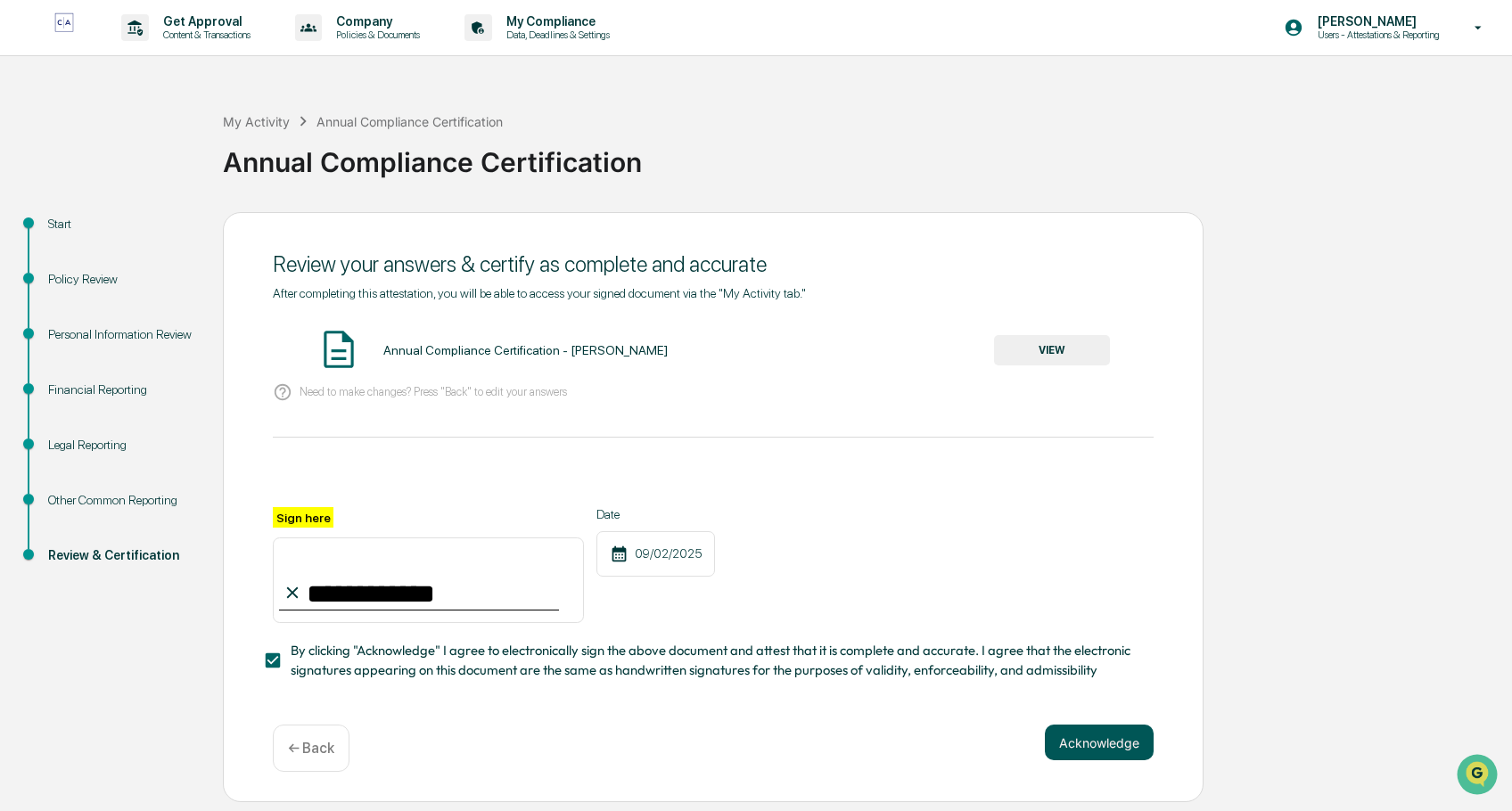
click at [1113, 739] on button "Acknowledge" at bounding box center [1098, 742] width 109 height 35
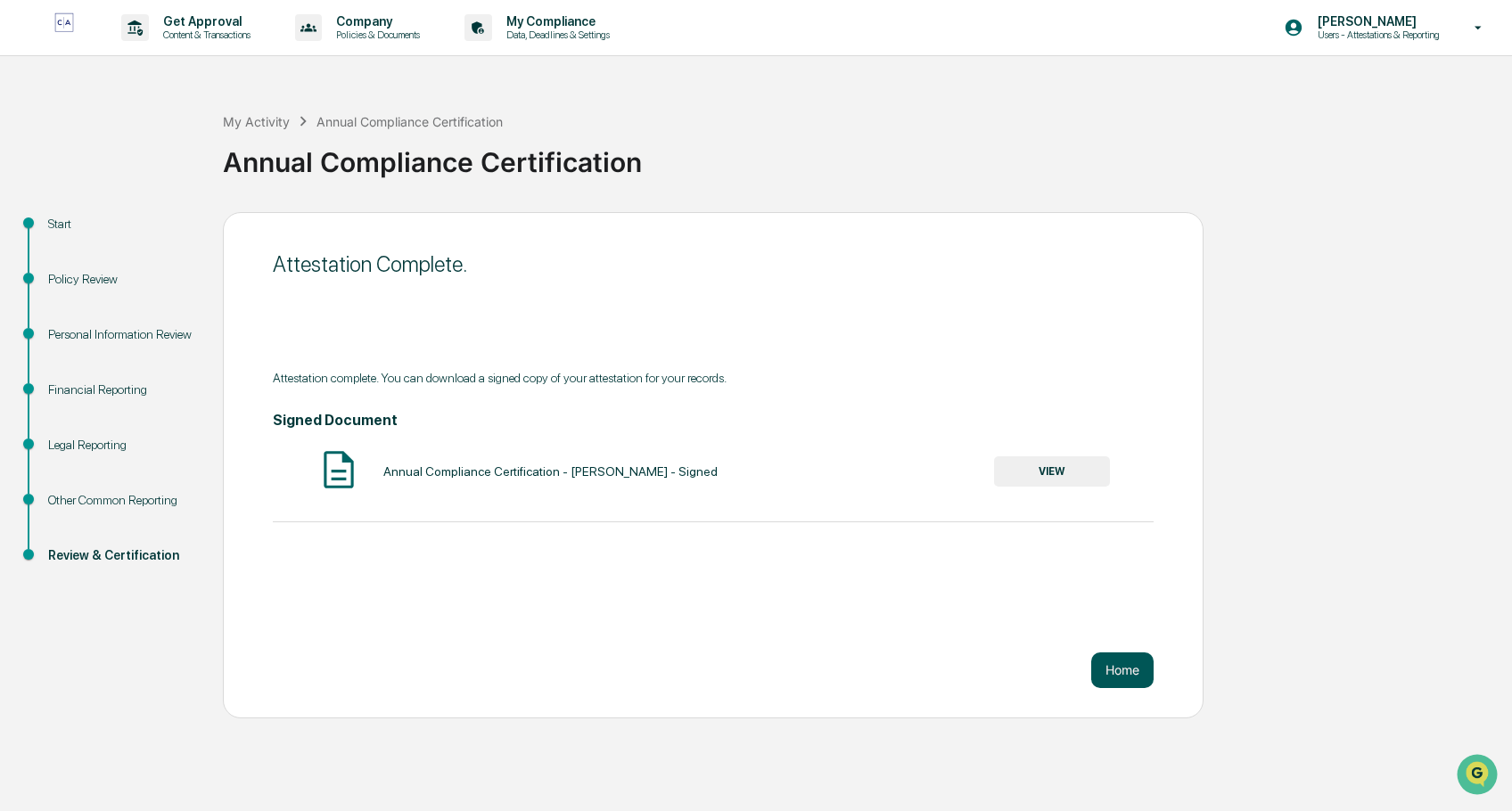
click at [1119, 674] on button "Home" at bounding box center [1123, 670] width 63 height 35
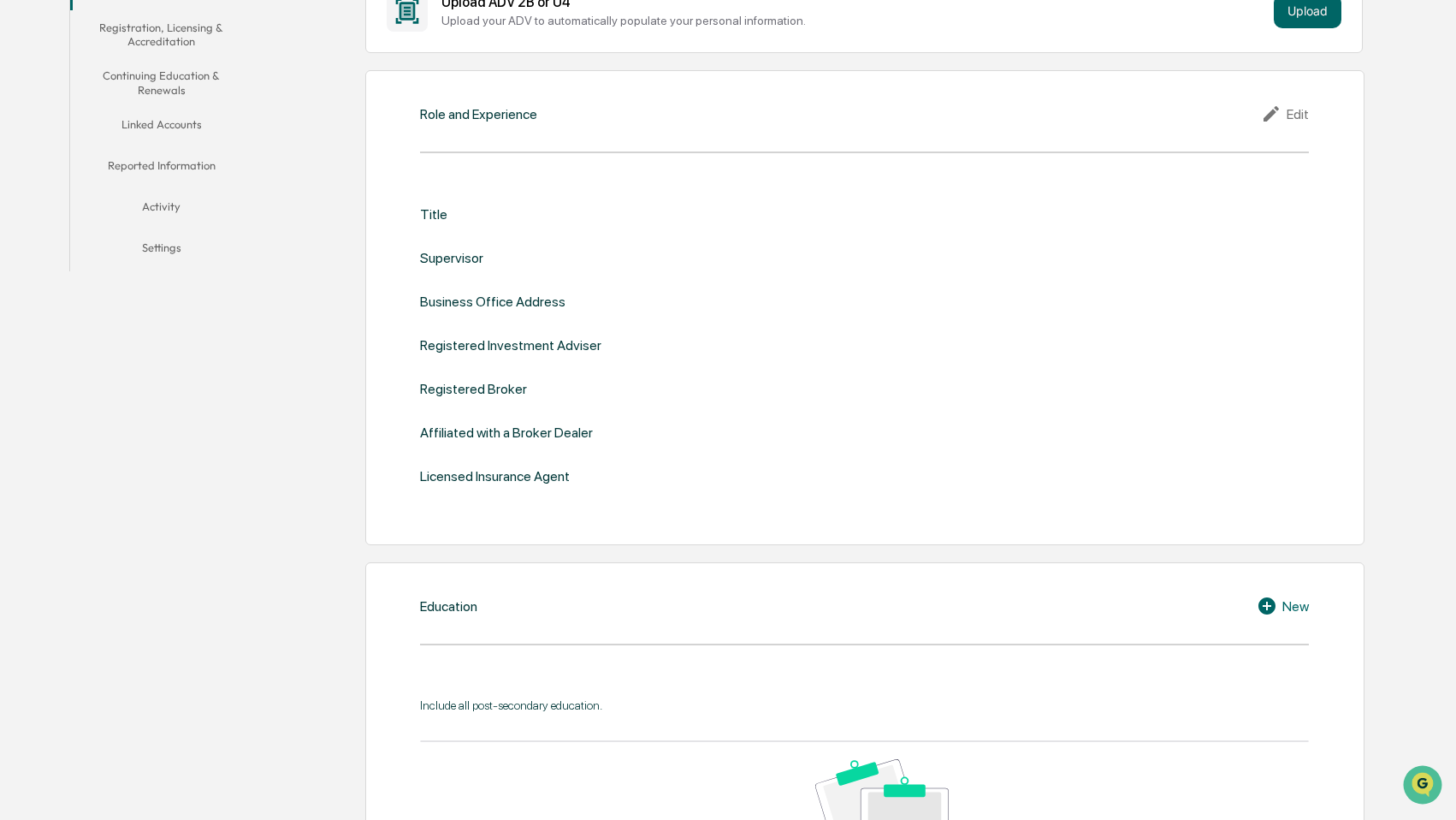
scroll to position [150, 0]
